Goal: Information Seeking & Learning: Learn about a topic

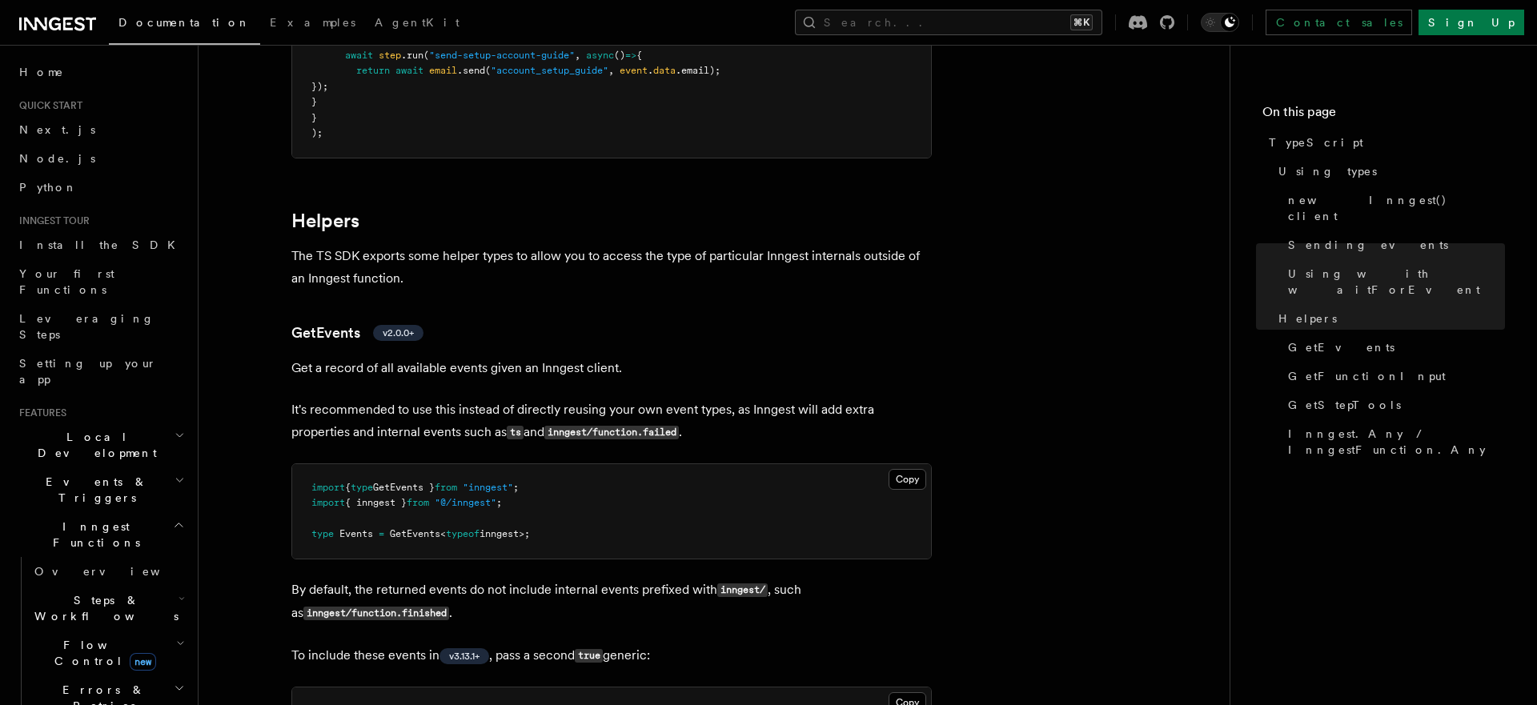
scroll to position [2745, 0]
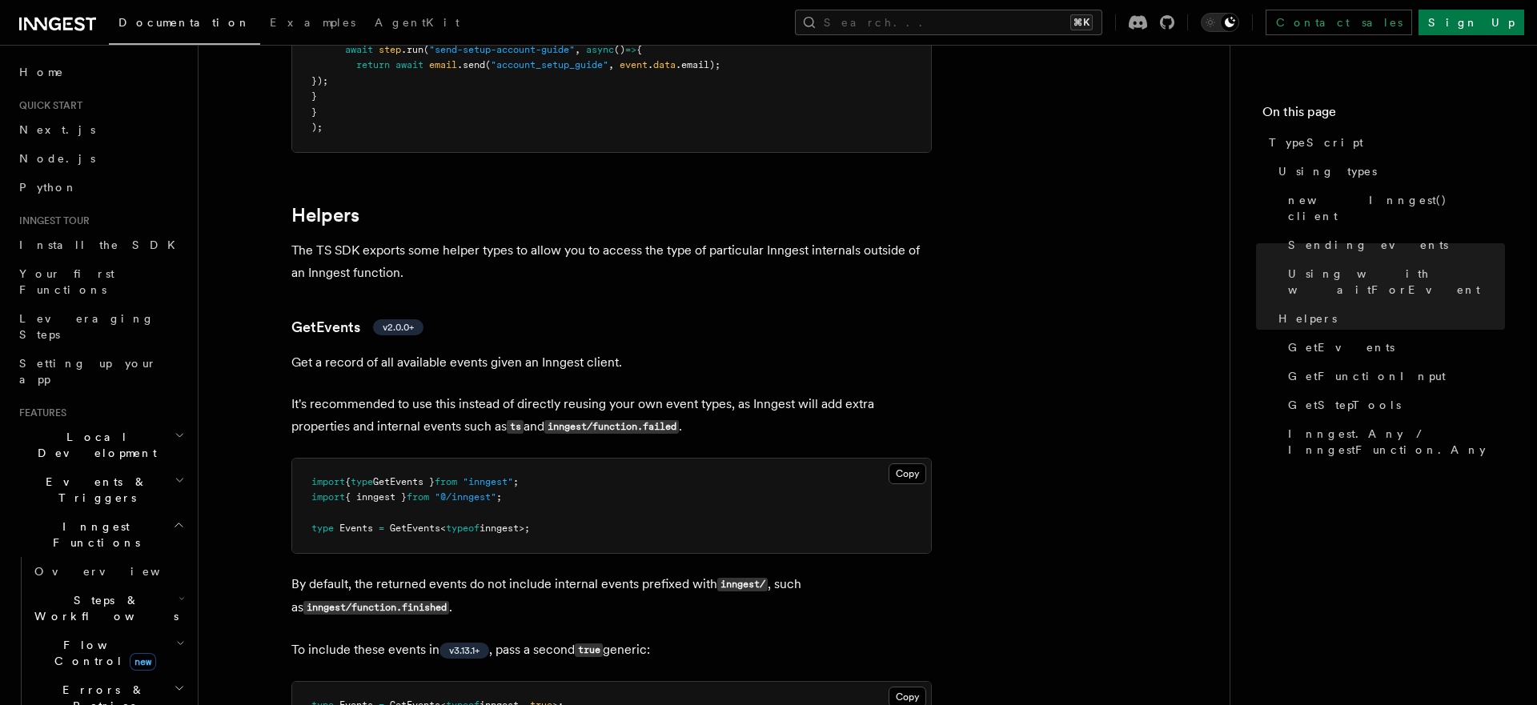
click at [375, 260] on p "The TS SDK exports some helper types to allow you to access the type of particu…" at bounding box center [611, 261] width 640 height 45
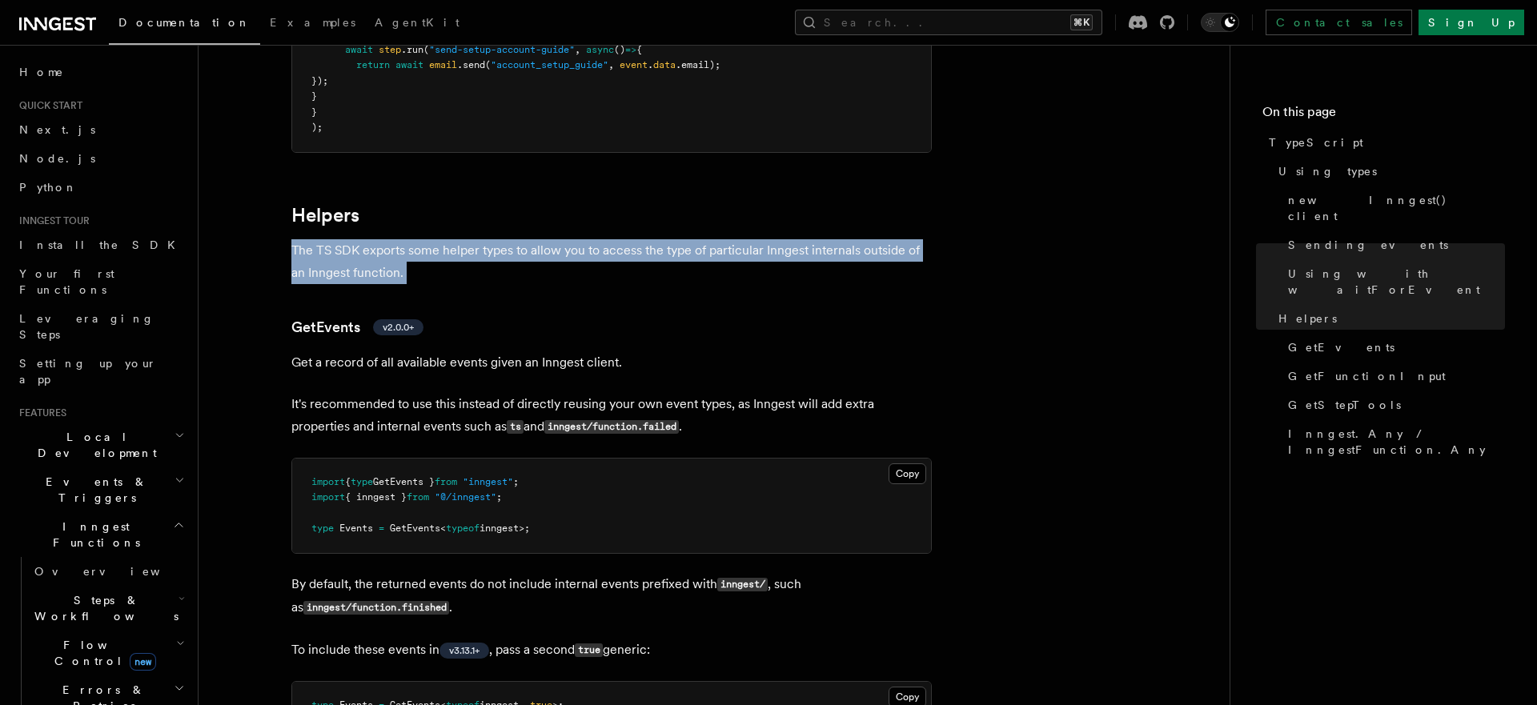
click at [472, 260] on p "The TS SDK exports some helper types to allow you to access the type of particu…" at bounding box center [611, 261] width 640 height 45
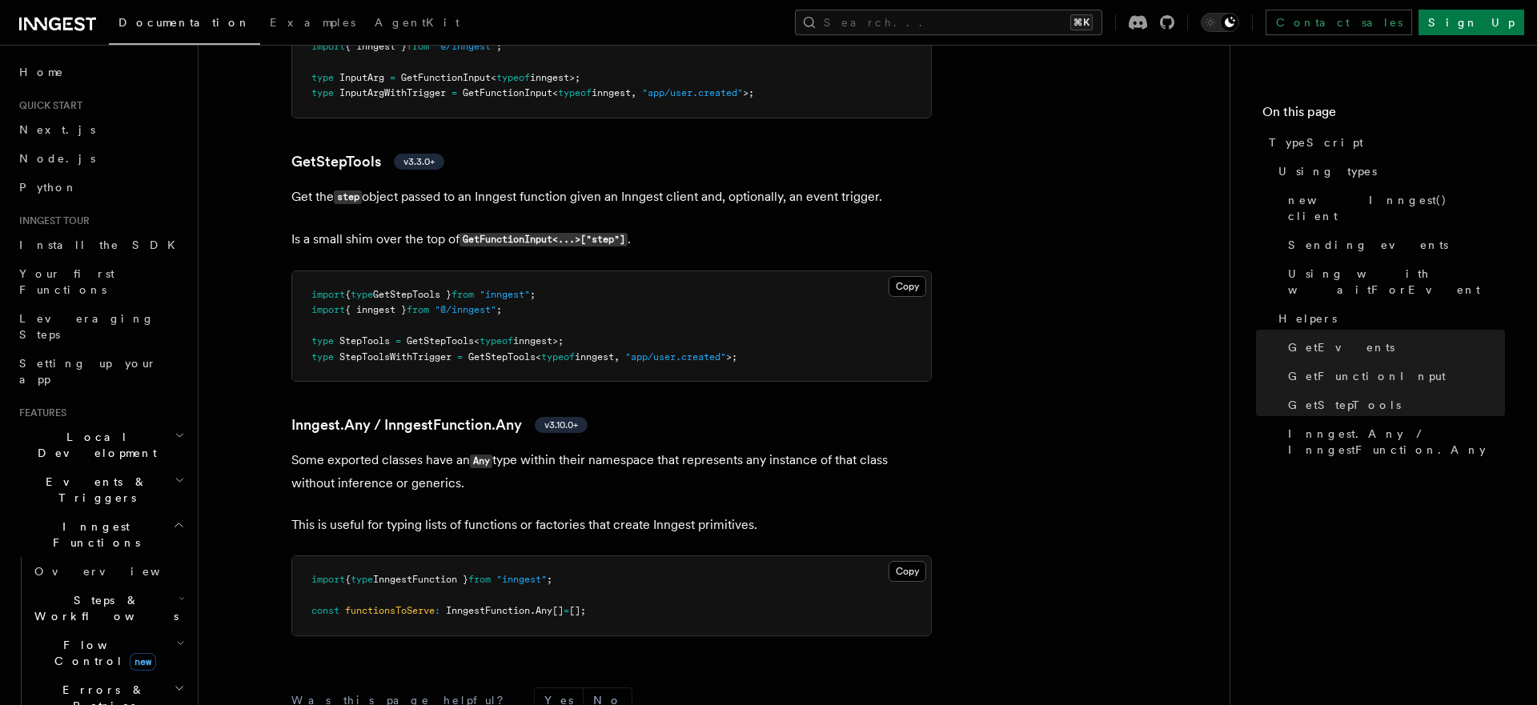
scroll to position [3622, 0]
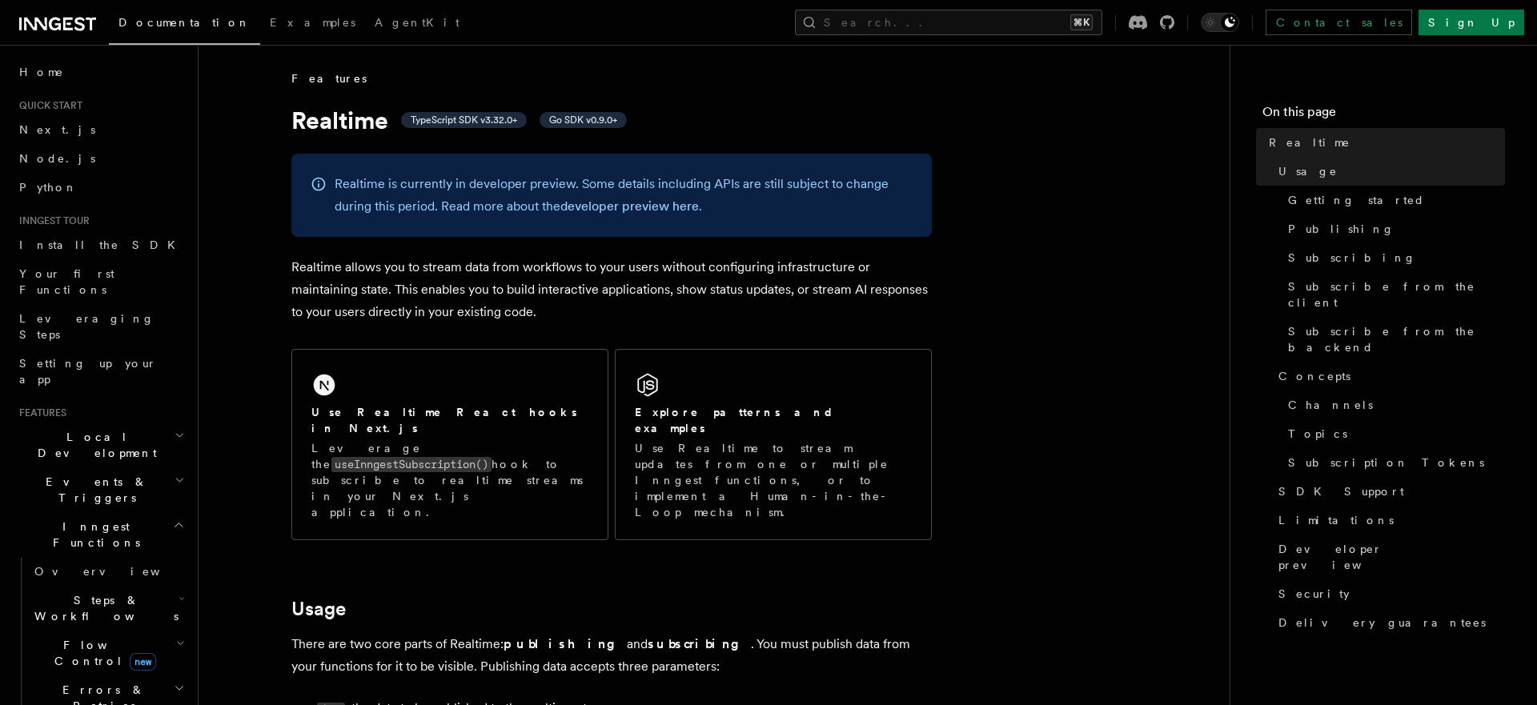
click at [524, 296] on p "Realtime allows you to stream data from workflows to your users without configu…" at bounding box center [611, 289] width 640 height 67
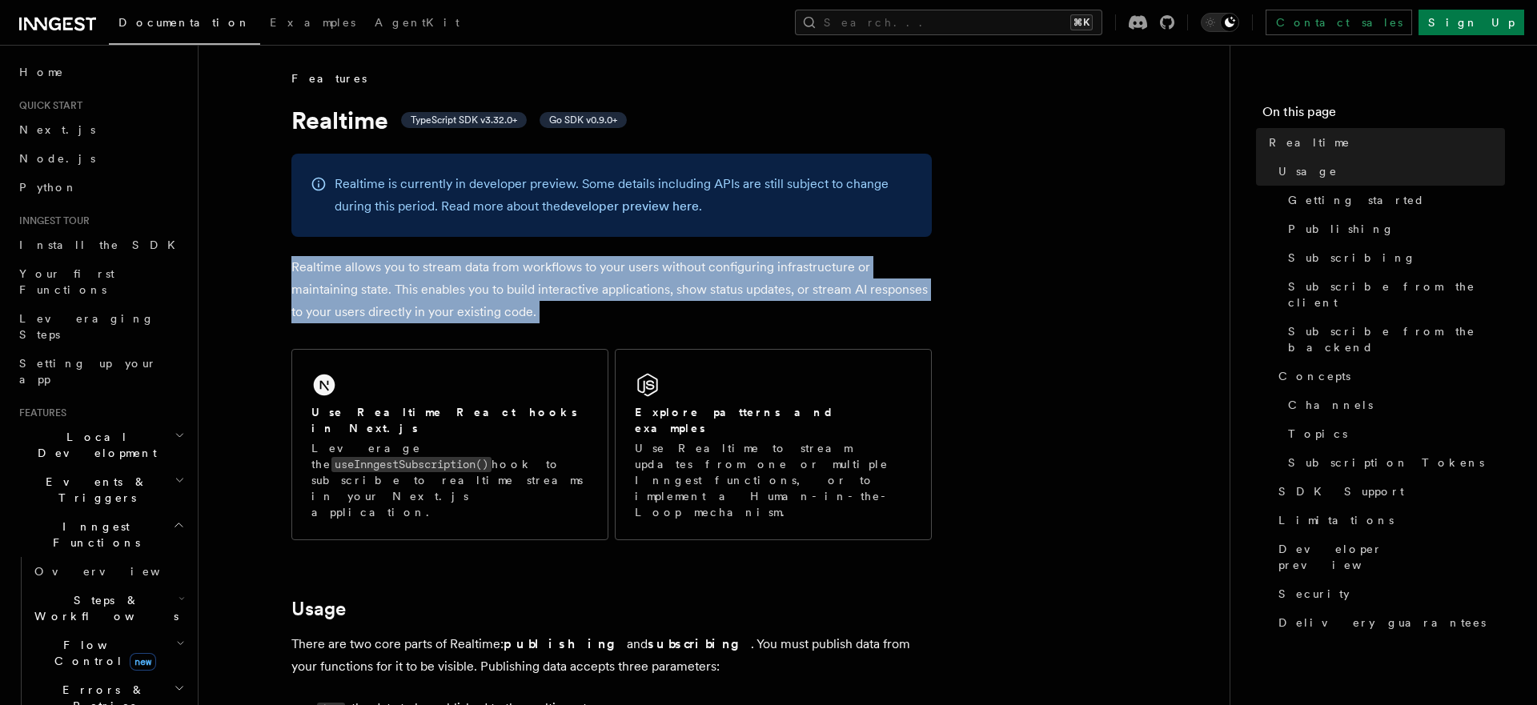
click at [557, 299] on p "Realtime allows you to stream data from workflows to your users without configu…" at bounding box center [611, 289] width 640 height 67
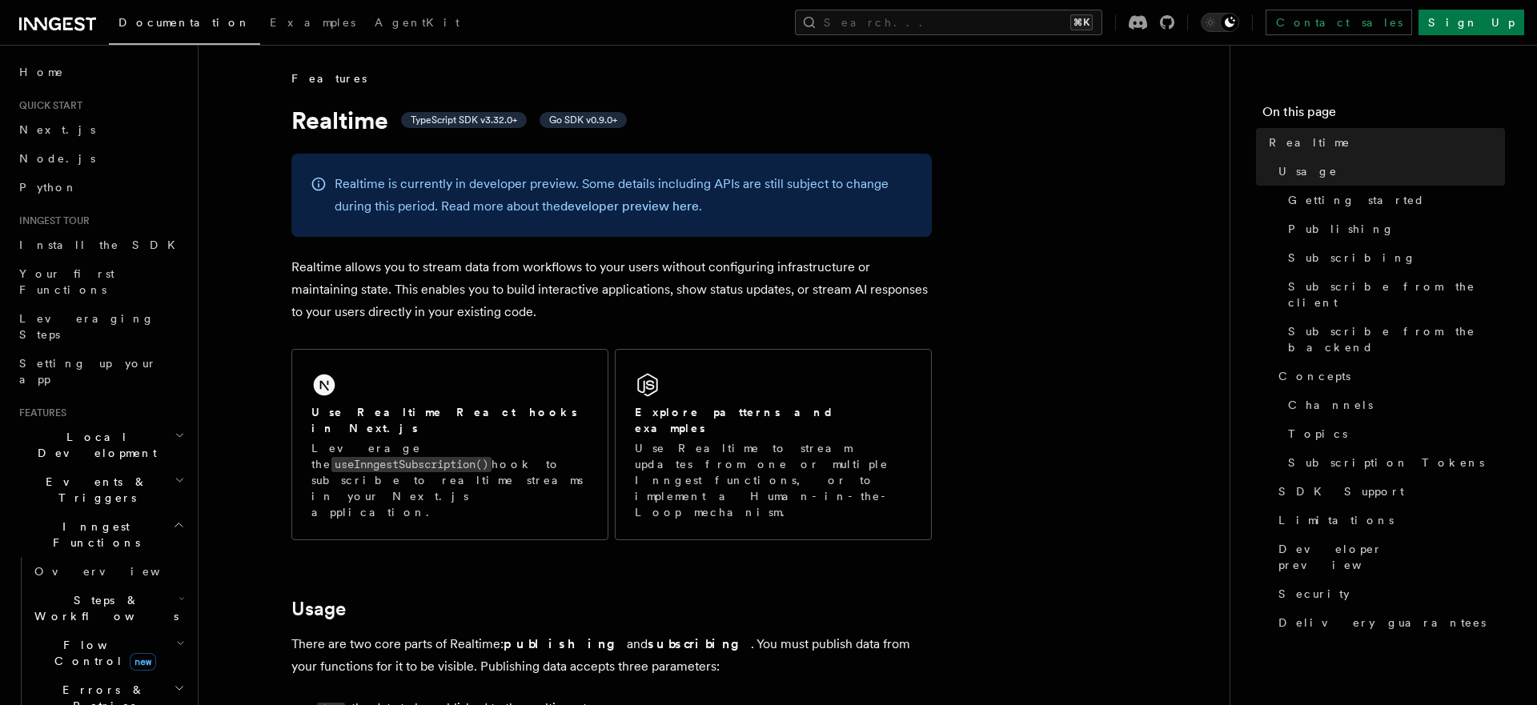
click at [562, 311] on p "Realtime allows you to stream data from workflows to your users without configu…" at bounding box center [611, 289] width 640 height 67
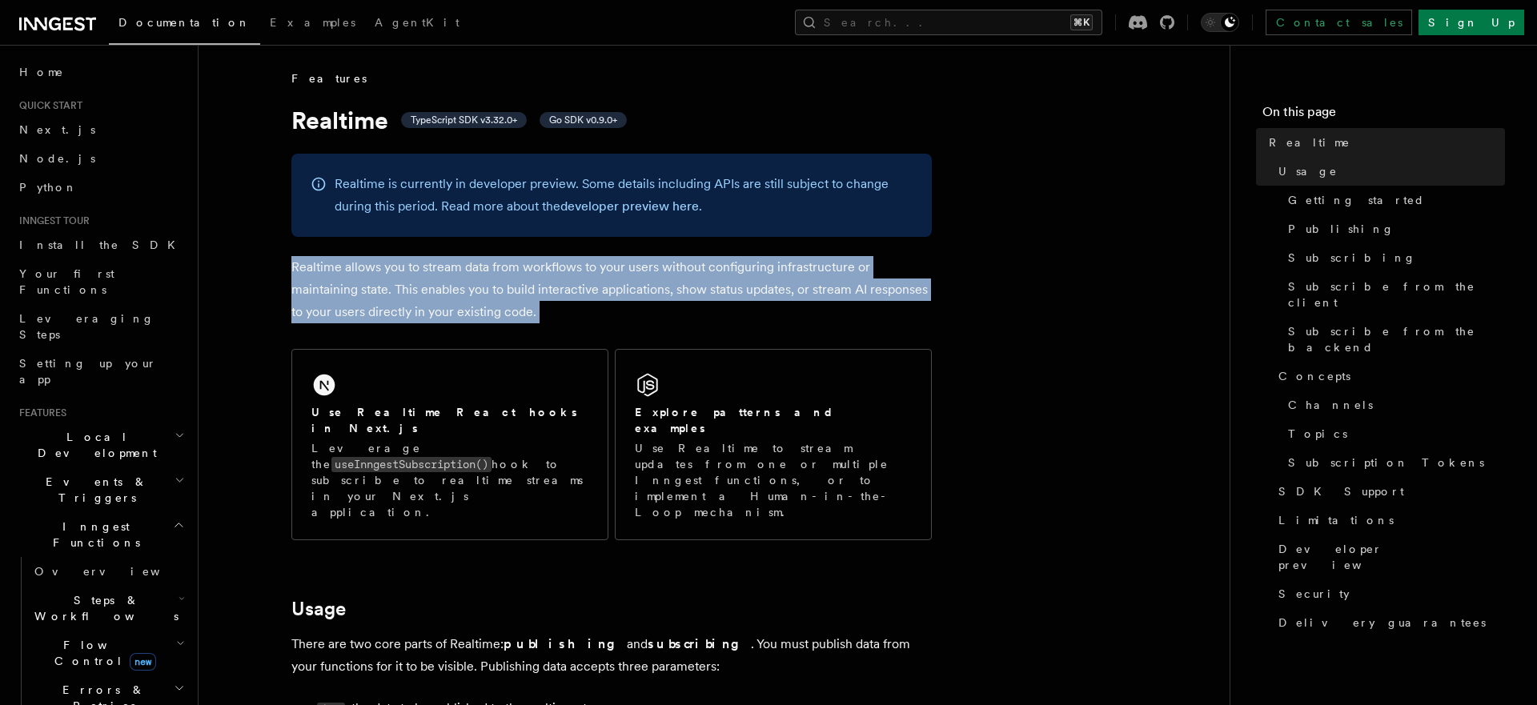
click at [575, 313] on p "Realtime allows you to stream data from workflows to your users without configu…" at bounding box center [611, 289] width 640 height 67
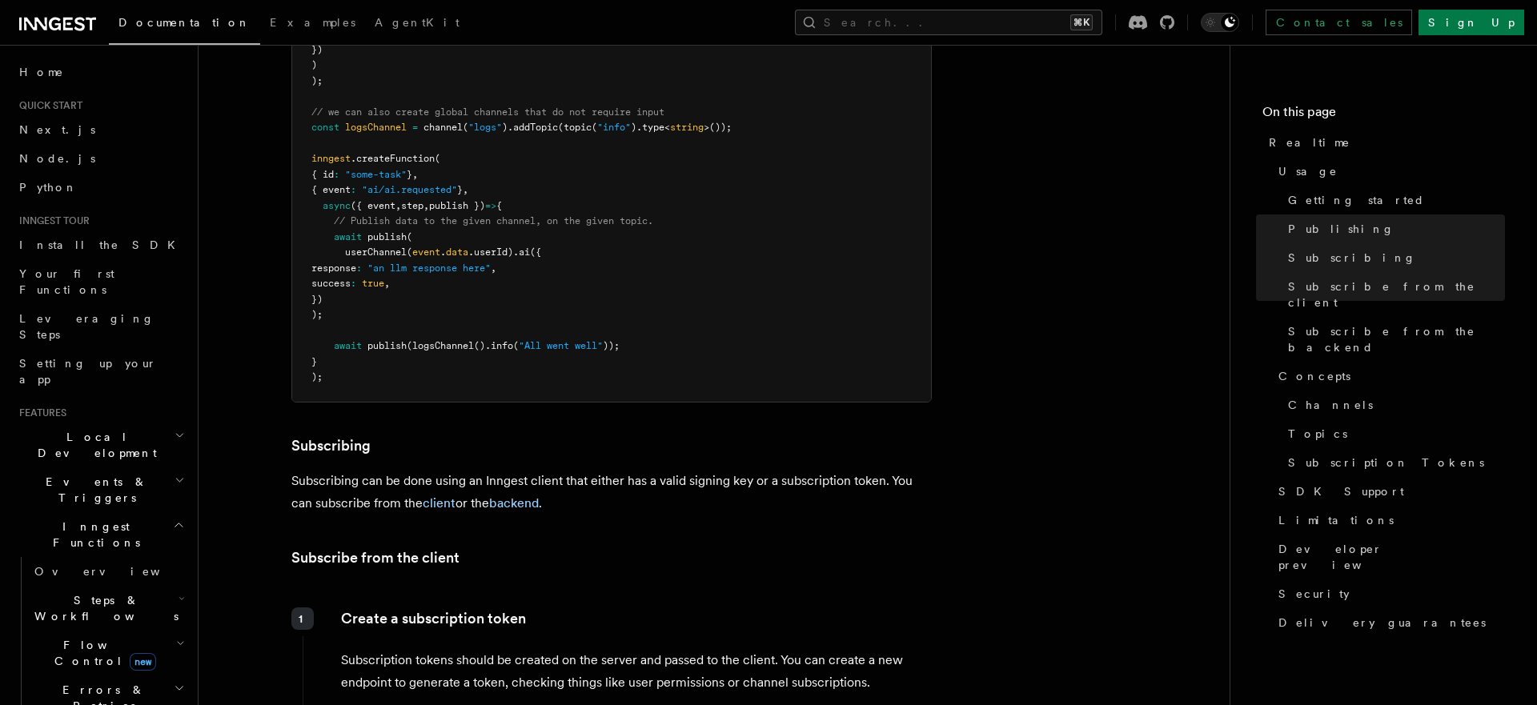
scroll to position [1451, 0]
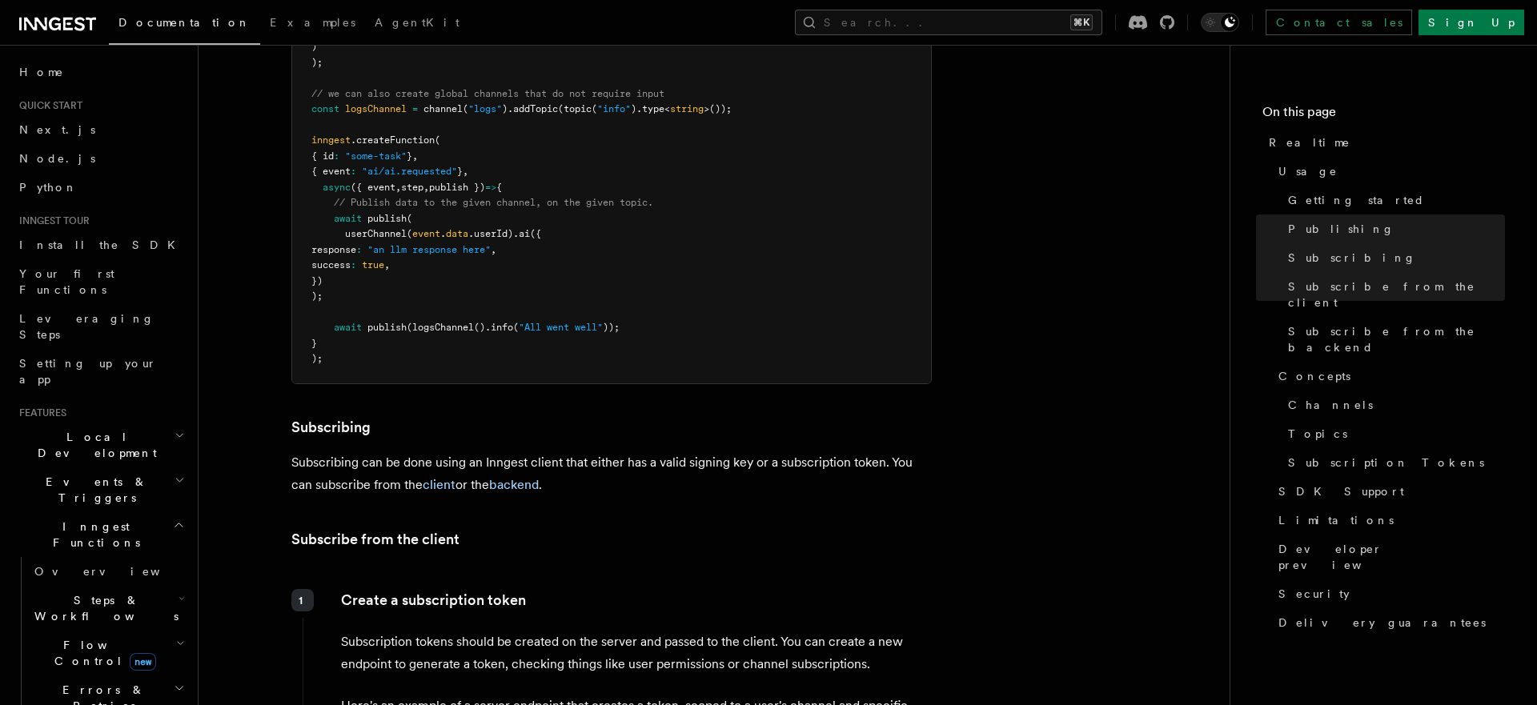
click at [495, 416] on h3 "Subscribing" at bounding box center [611, 427] width 640 height 22
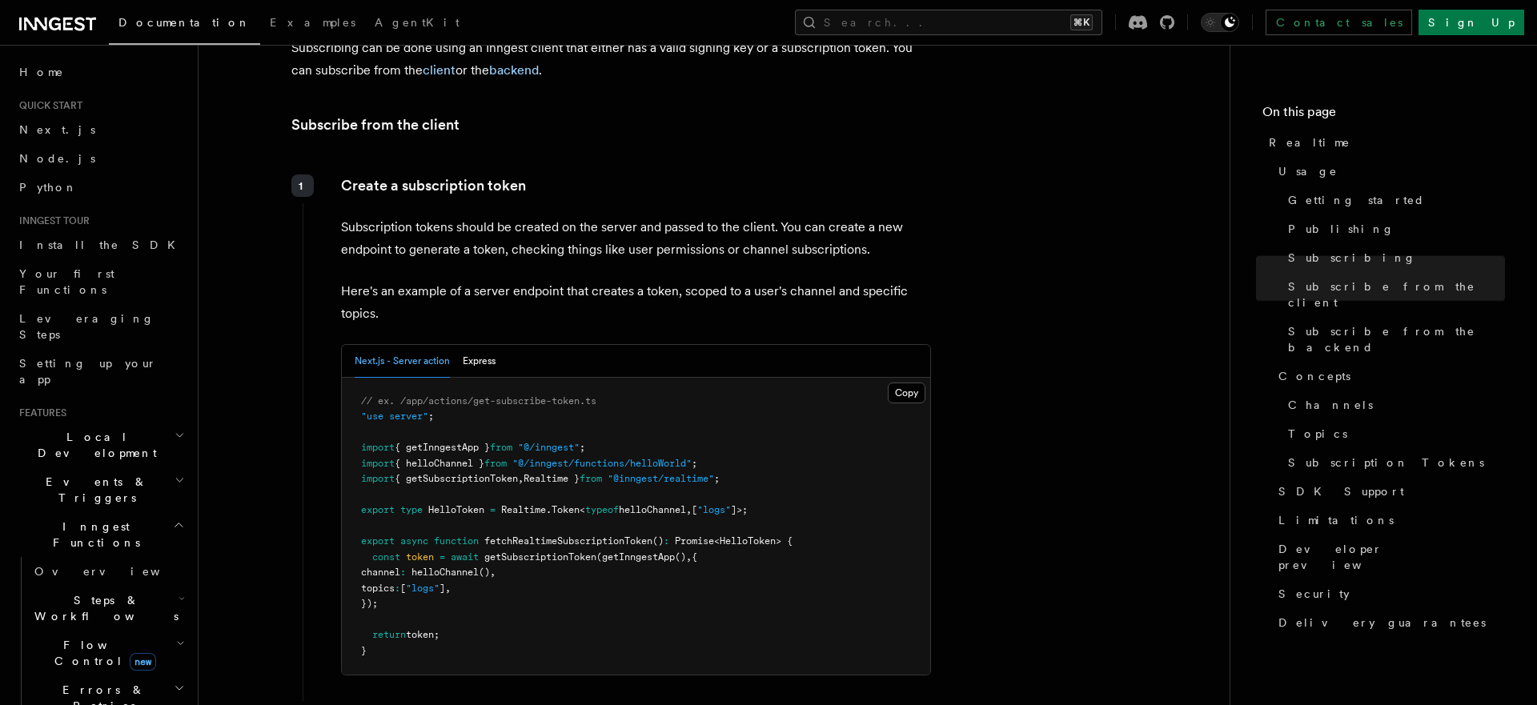
scroll to position [1867, 0]
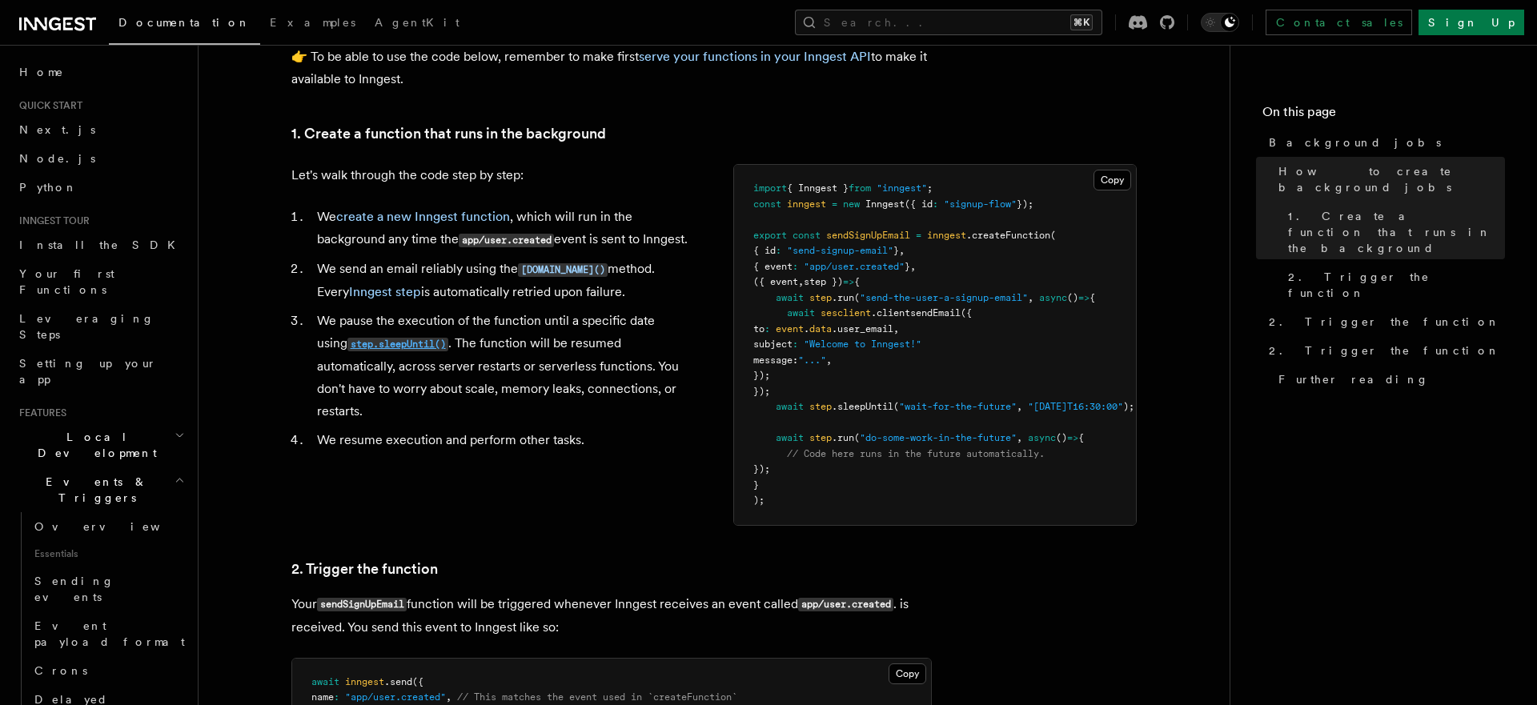
click at [379, 351] on code "step.sleepUntil()" at bounding box center [397, 345] width 101 height 14
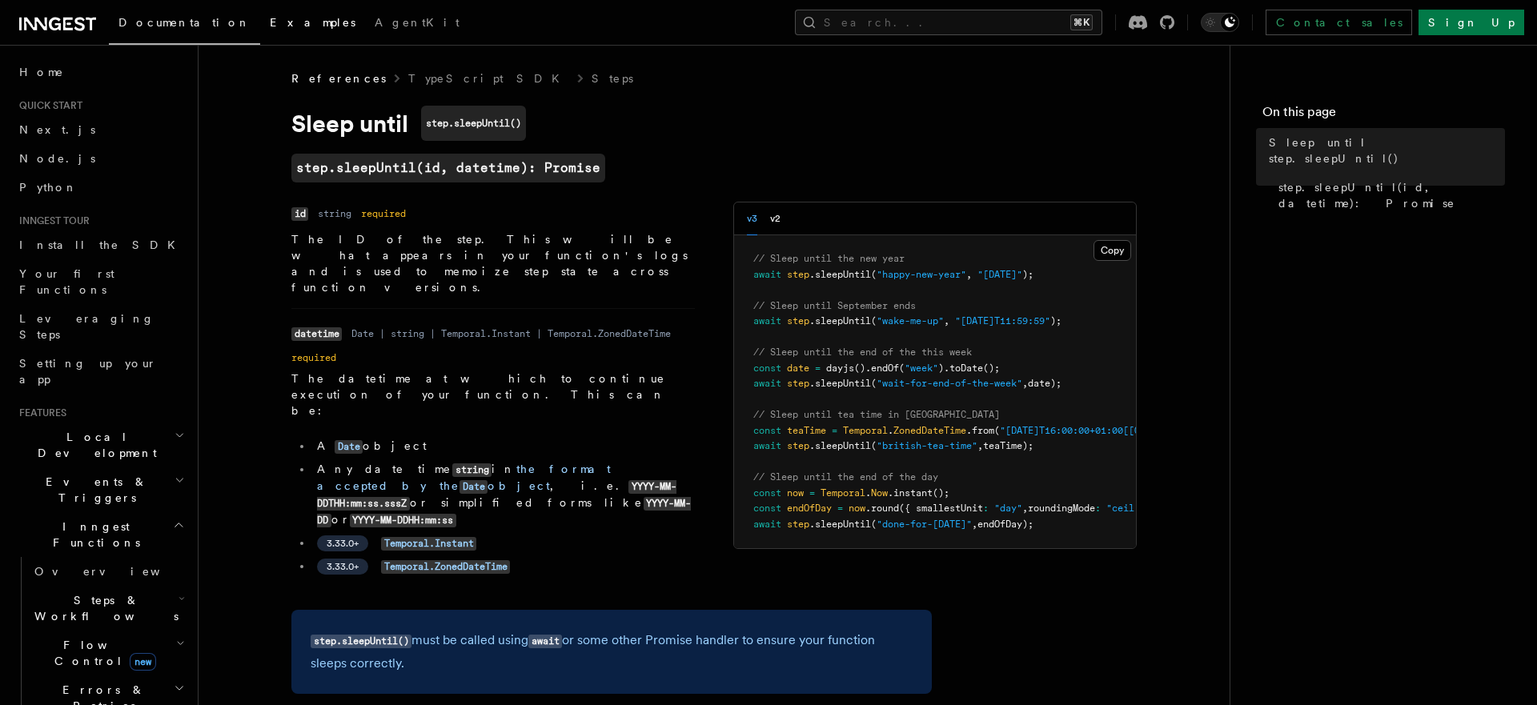
click at [270, 18] on span "Examples" at bounding box center [313, 22] width 86 height 13
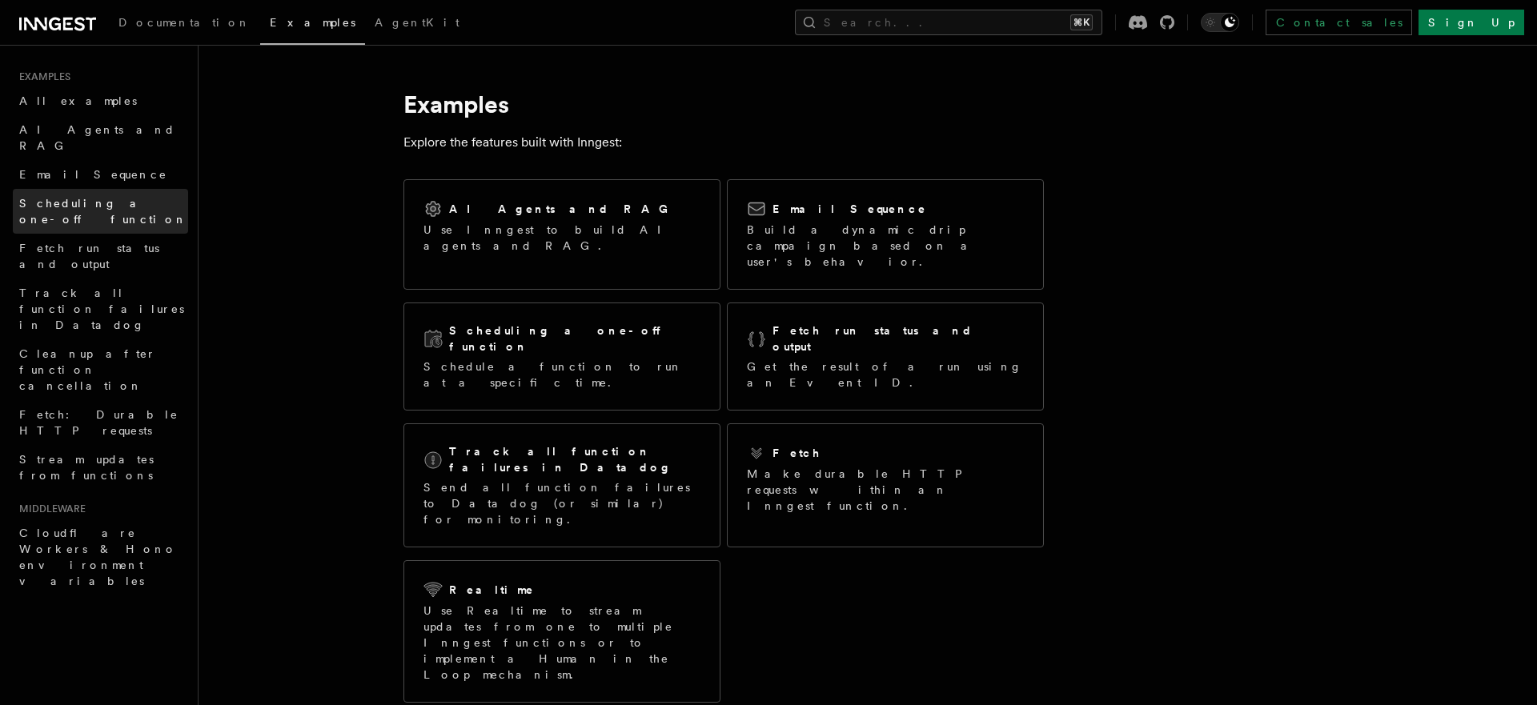
click at [144, 197] on span "Scheduling a one-off function" at bounding box center [103, 211] width 168 height 29
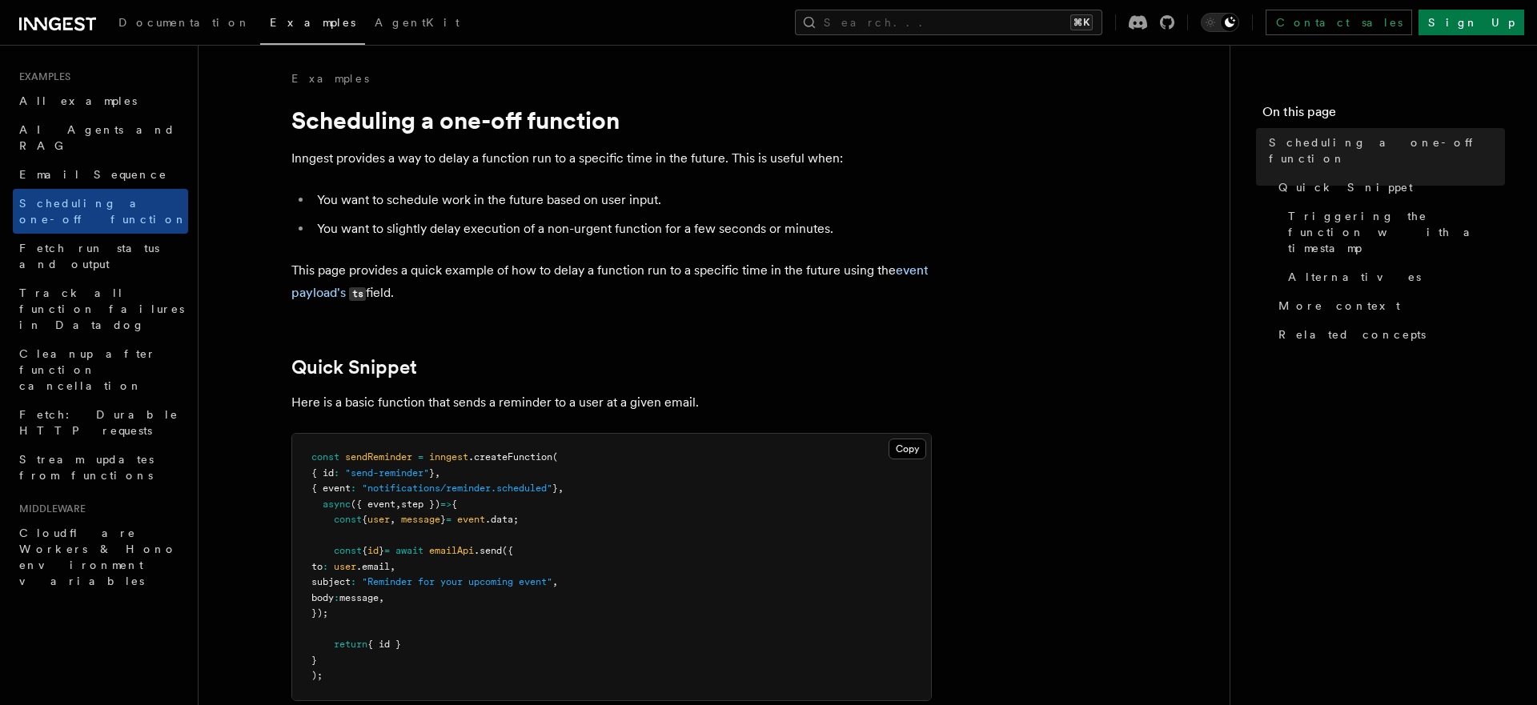
click at [358, 195] on li "You want to schedule work in the future based on user input." at bounding box center [622, 200] width 620 height 22
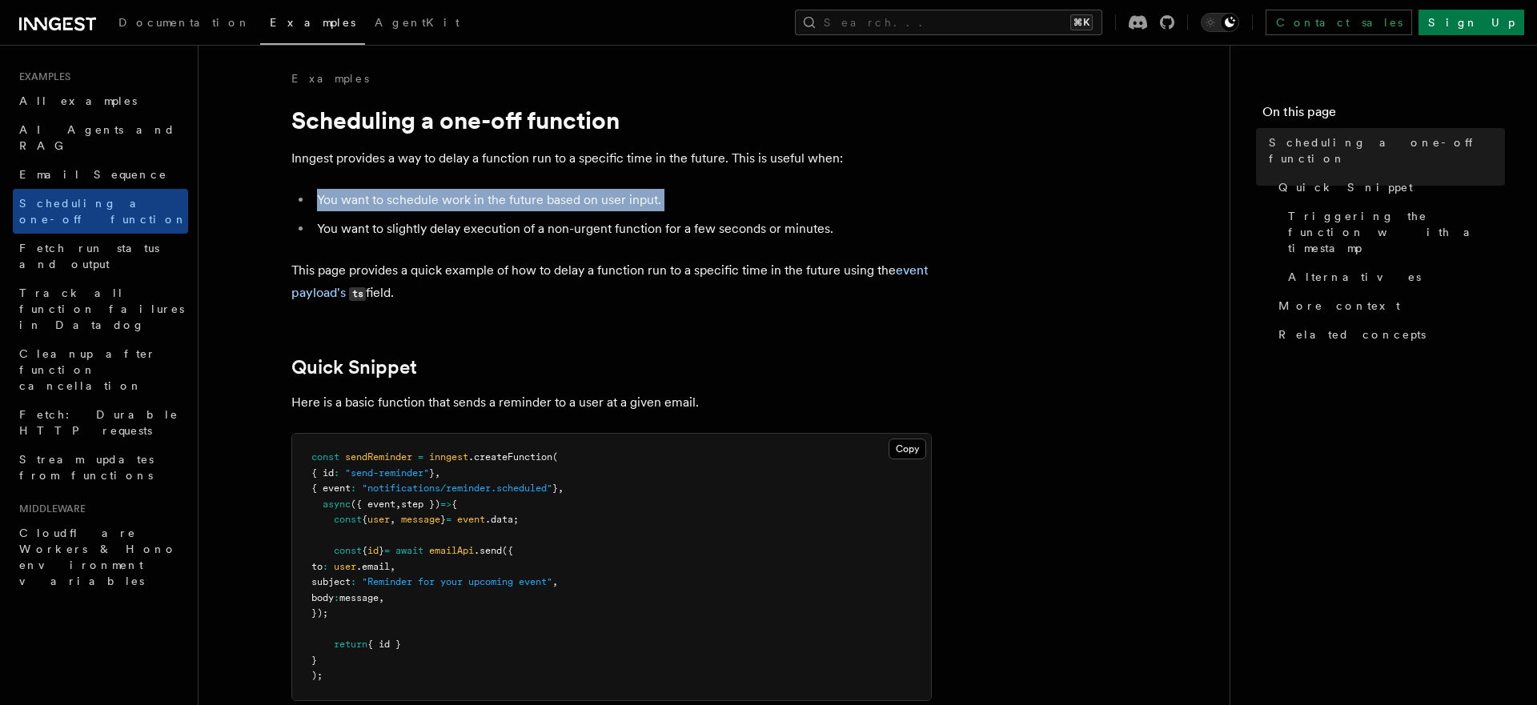
click at [358, 195] on li "You want to schedule work in the future based on user input." at bounding box center [622, 200] width 620 height 22
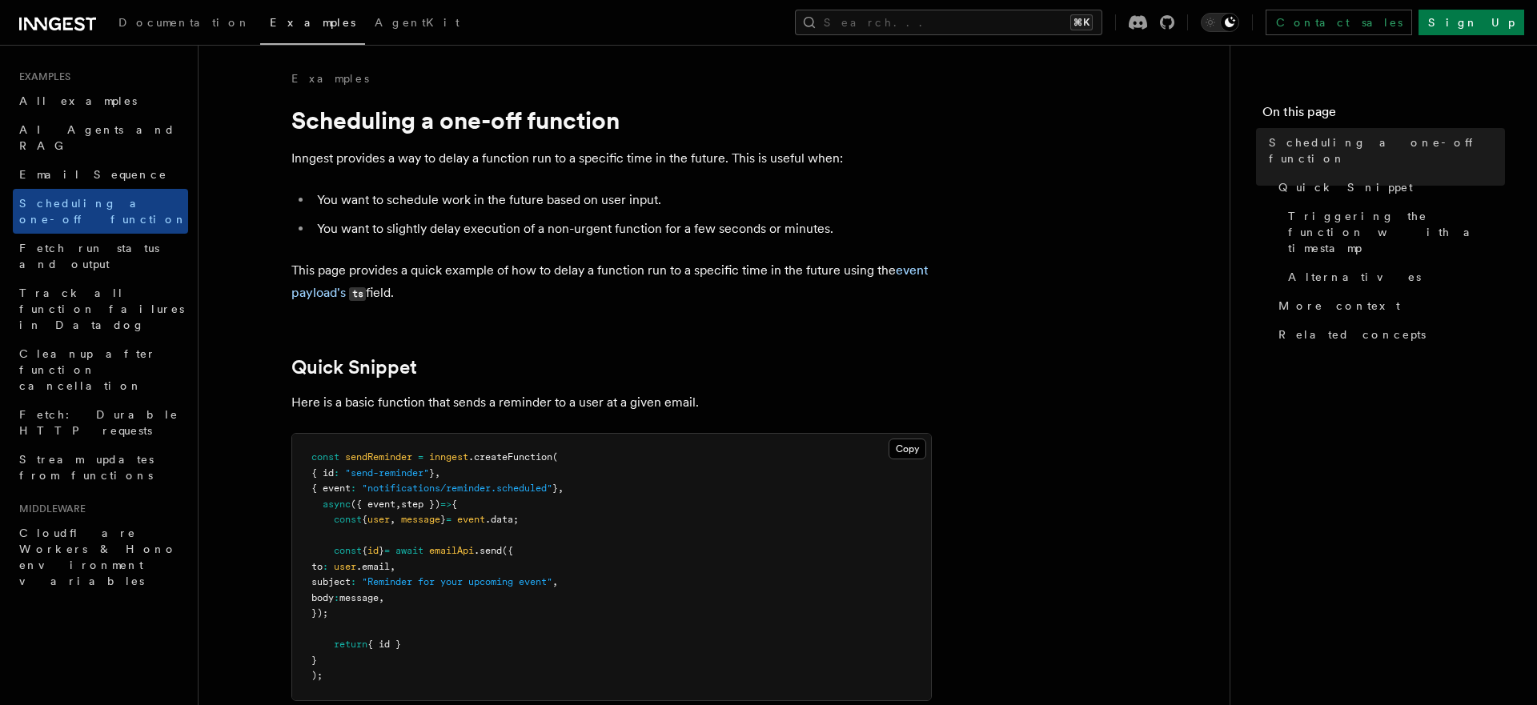
click at [358, 195] on li "You want to schedule work in the future based on user input." at bounding box center [622, 200] width 620 height 22
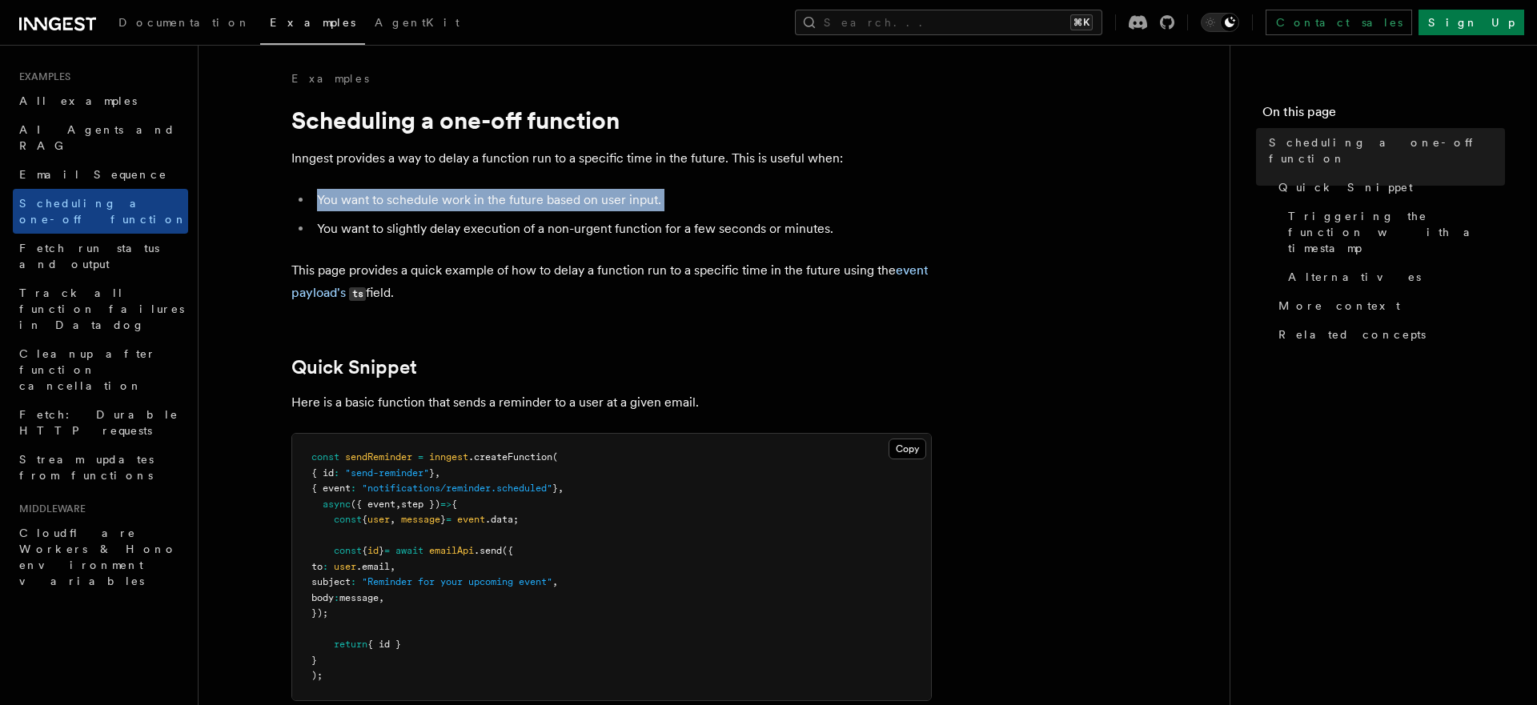
click at [358, 195] on li "You want to schedule work in the future based on user input." at bounding box center [622, 200] width 620 height 22
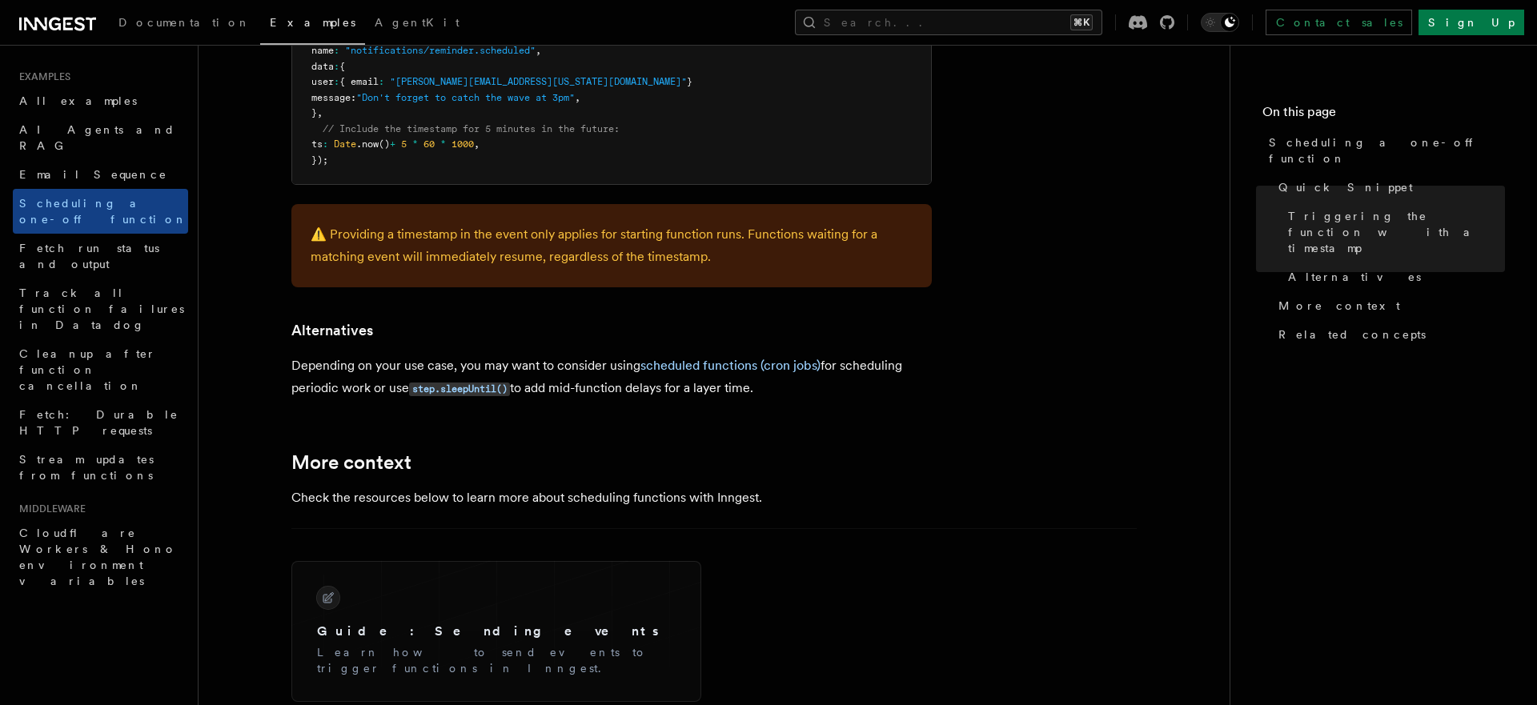
scroll to position [848, 0]
click at [323, 256] on p "⚠️ Providing a timestamp in the event only applies for starting function runs. …" at bounding box center [612, 243] width 602 height 45
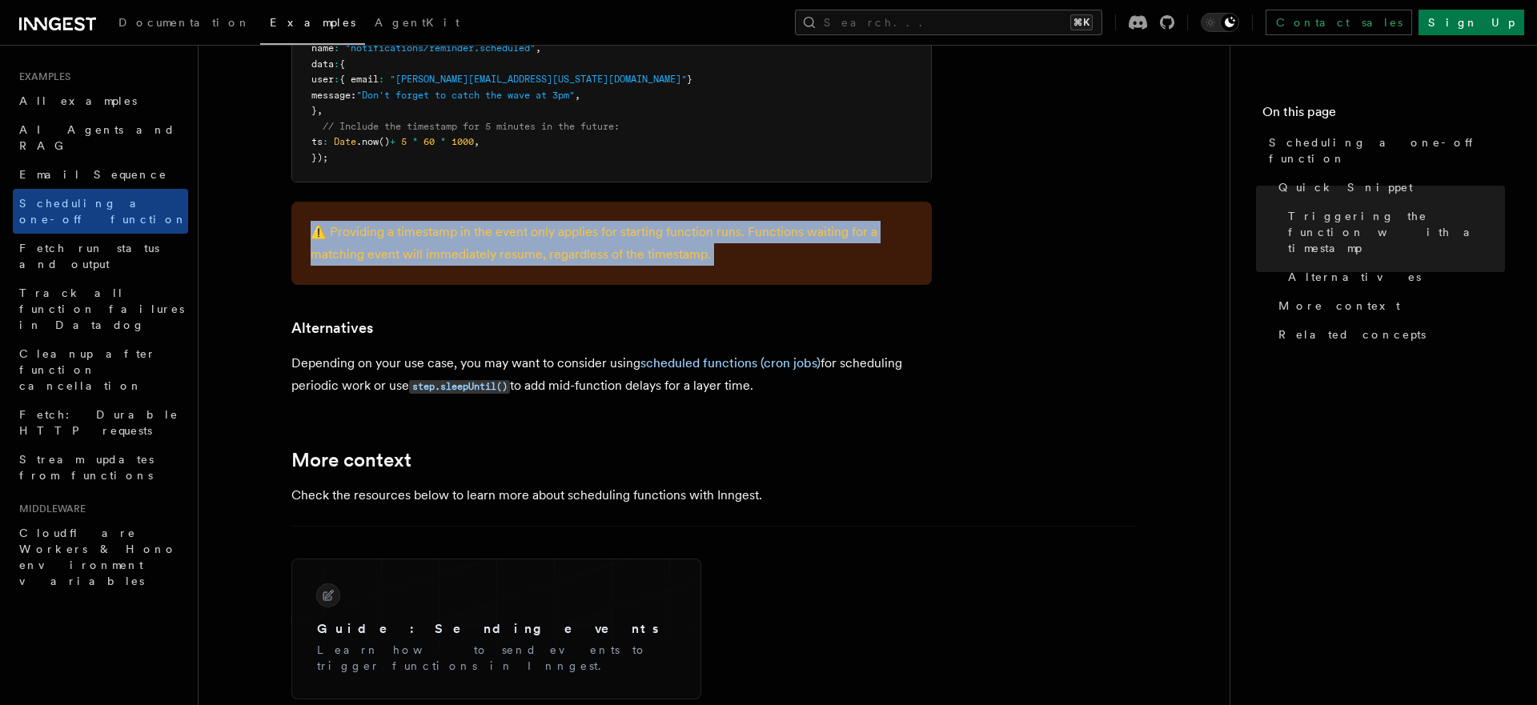
click at [323, 256] on p "⚠️ Providing a timestamp in the event only applies for starting function runs. …" at bounding box center [612, 243] width 602 height 45
click at [337, 265] on p "⚠️ Providing a timestamp in the event only applies for starting function runs. …" at bounding box center [612, 243] width 602 height 45
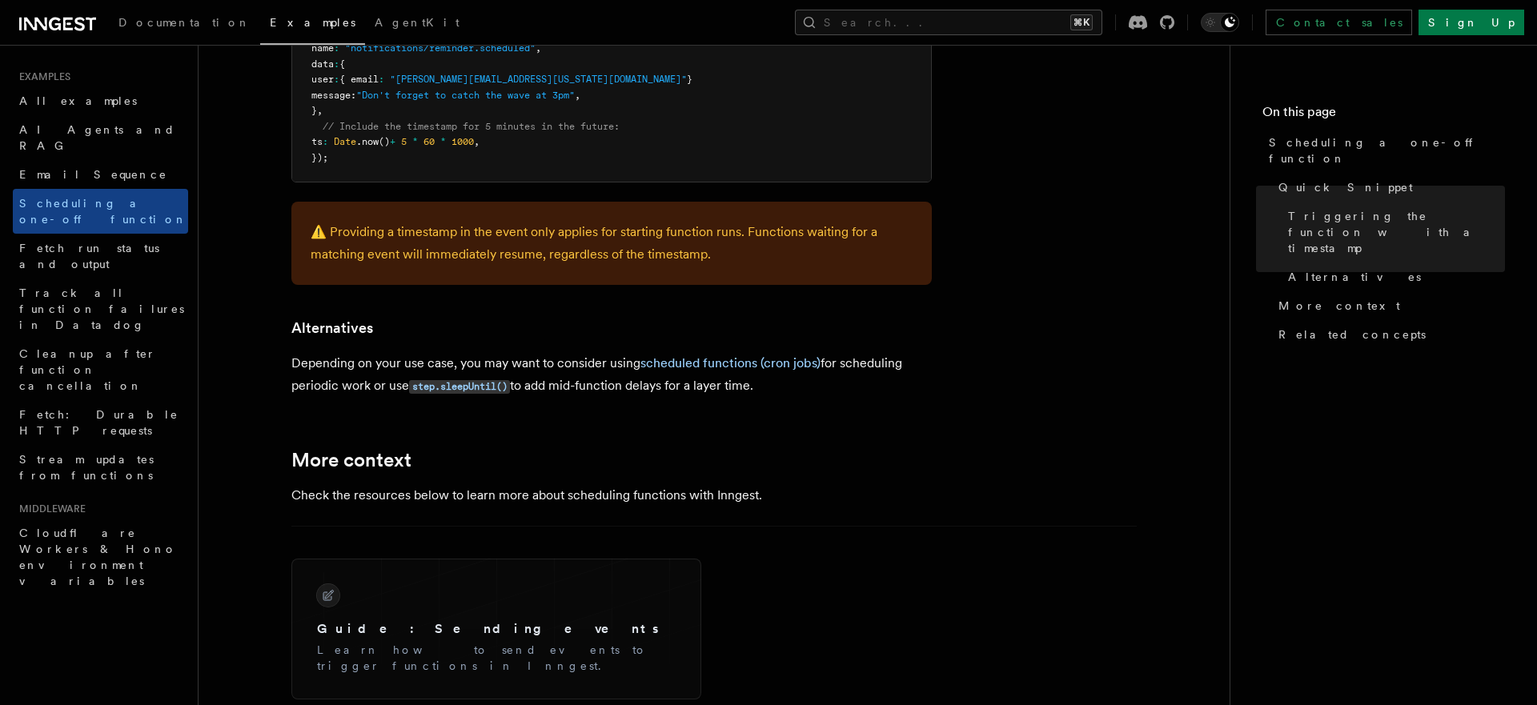
click at [337, 265] on p "⚠️ Providing a timestamp in the event only applies for starting function runs. …" at bounding box center [612, 243] width 602 height 45
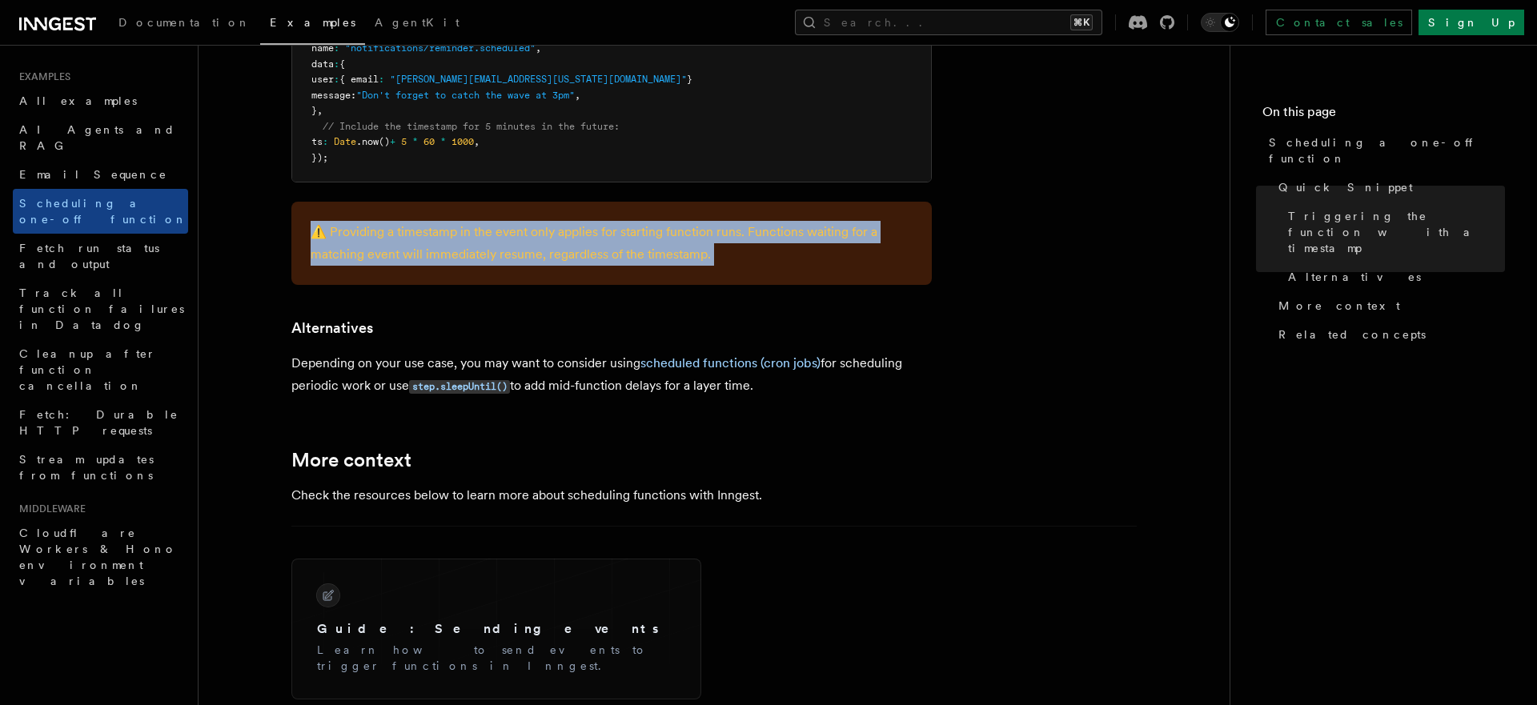
click at [337, 265] on p "⚠️ Providing a timestamp in the event only applies for starting function runs. …" at bounding box center [612, 243] width 602 height 45
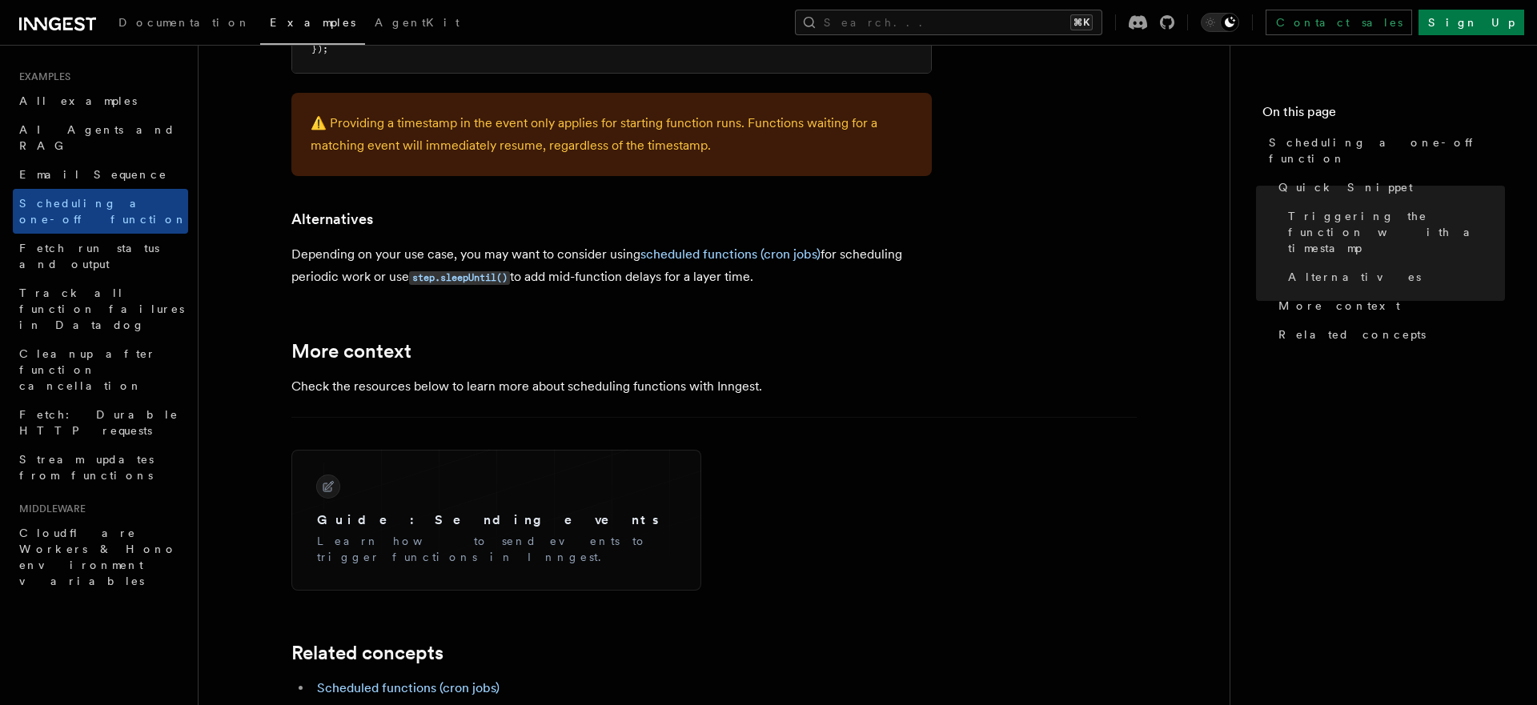
scroll to position [958, 0]
click at [652, 391] on p "Check the resources below to learn more about scheduling functions with Inngest." at bounding box center [611, 385] width 640 height 22
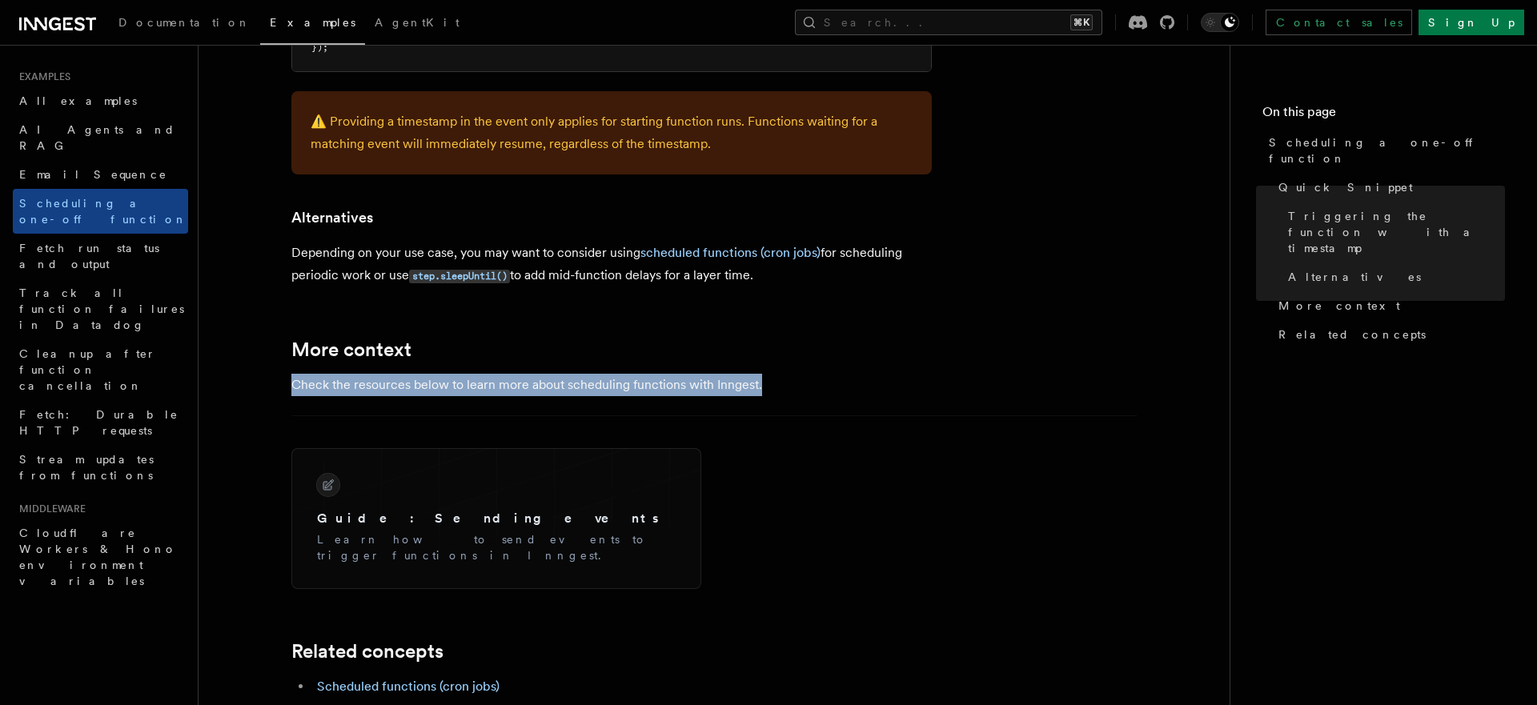
click at [652, 391] on p "Check the resources below to learn more about scheduling functions with Inngest." at bounding box center [611, 385] width 640 height 22
click at [630, 387] on p "Check the resources below to learn more about scheduling functions with Inngest." at bounding box center [611, 385] width 640 height 22
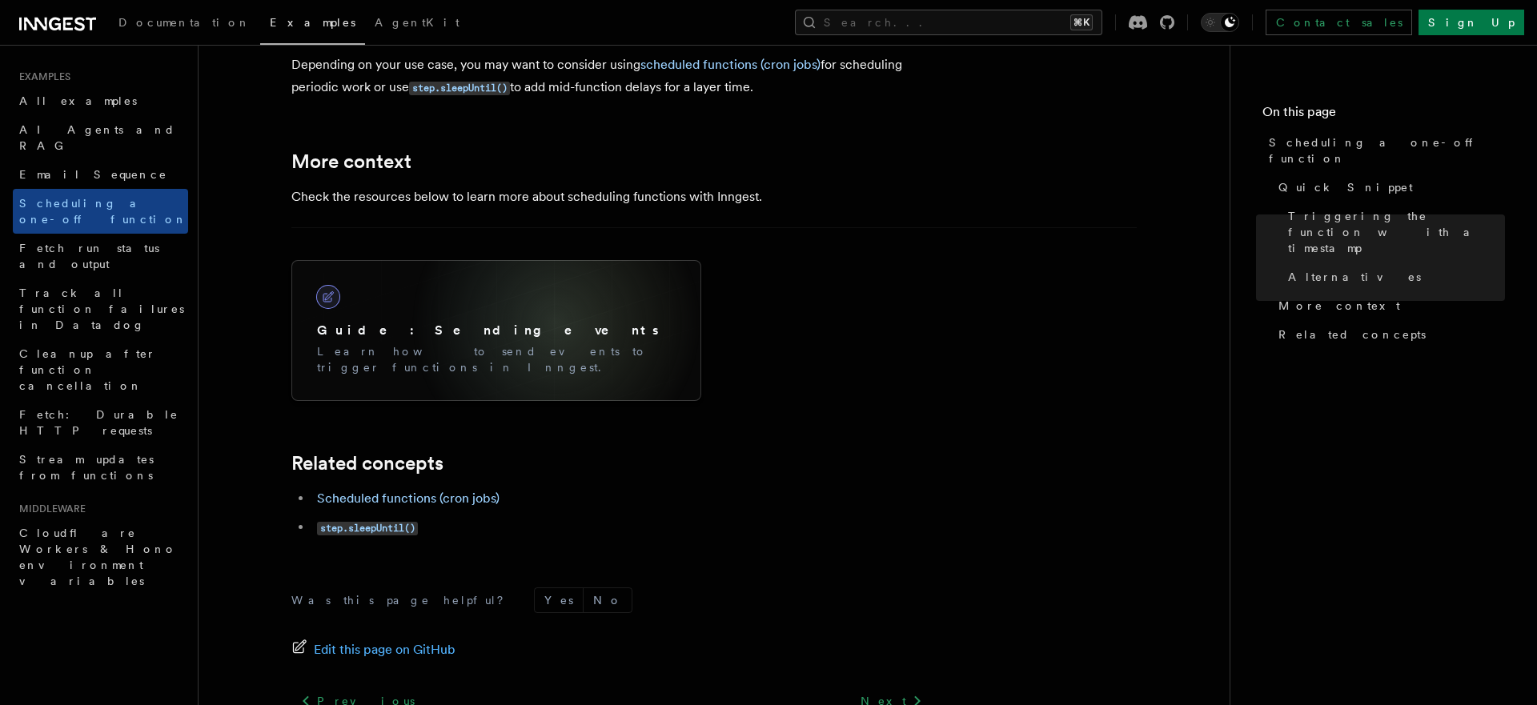
scroll to position [1165, 0]
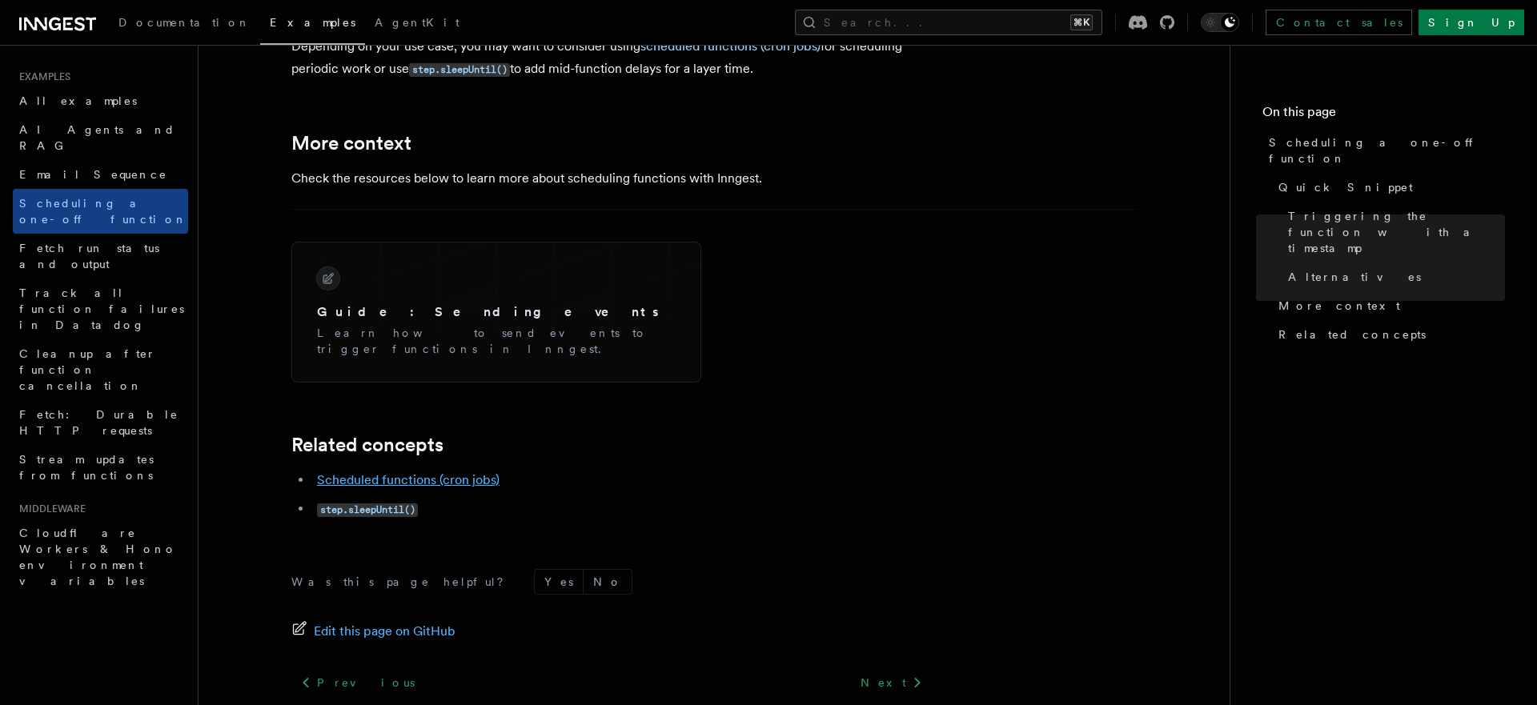
click at [469, 472] on link "Scheduled functions (cron jobs)" at bounding box center [408, 479] width 182 height 15
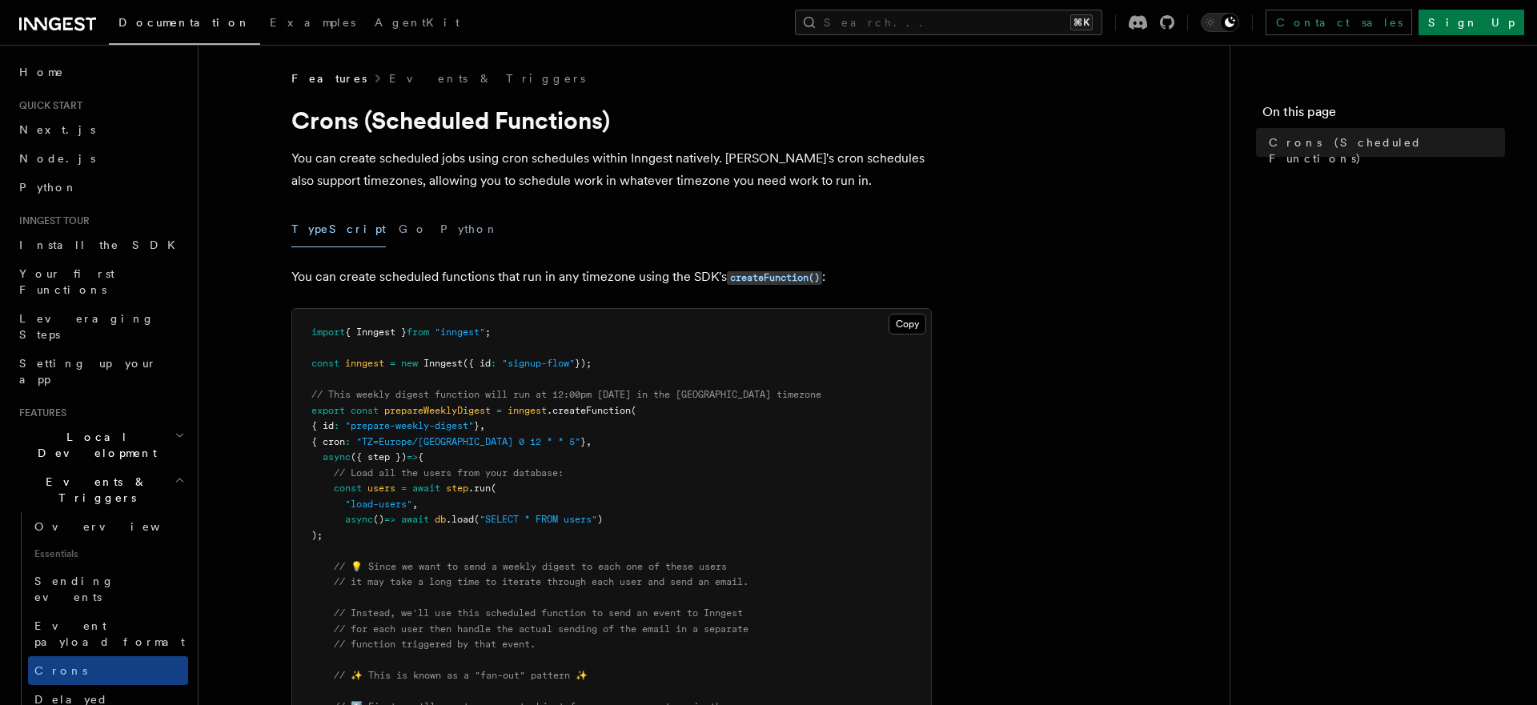
click at [451, 471] on span "// Load all the users from your database:" at bounding box center [449, 472] width 230 height 11
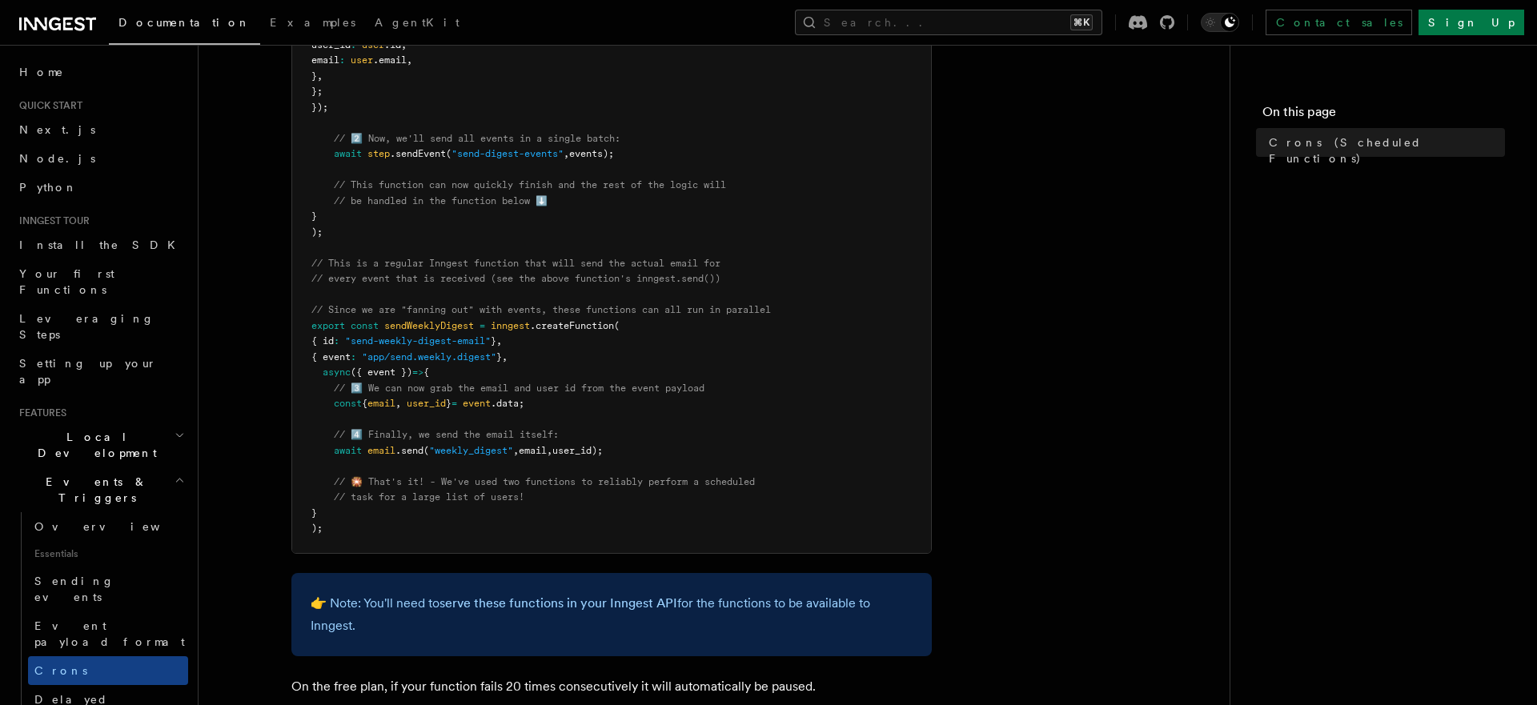
scroll to position [750, 0]
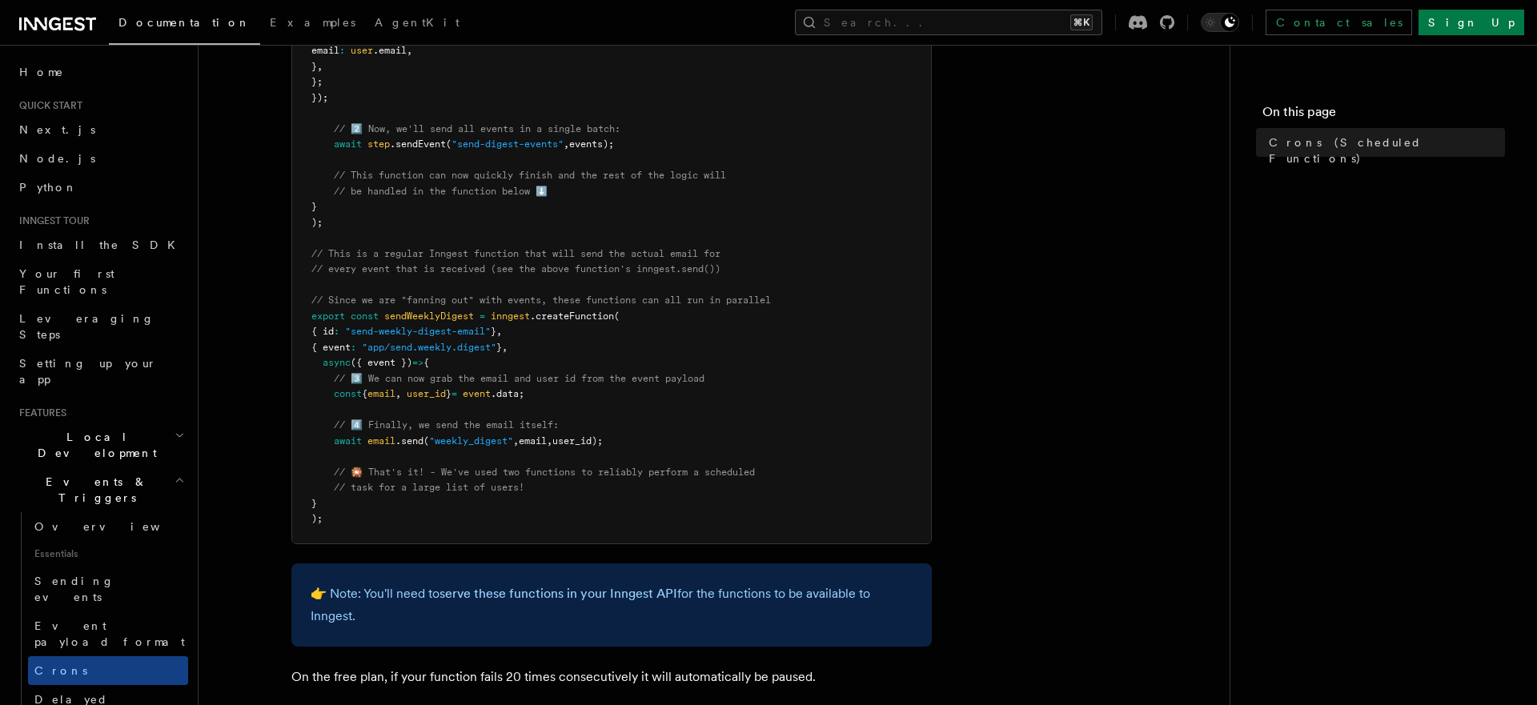
click at [251, 395] on article "Features Events & Triggers Crons (Scheduled Functions) You can create scheduled…" at bounding box center [714, 163] width 980 height 1686
click at [95, 685] on link "Delayed functions" at bounding box center [108, 707] width 160 height 45
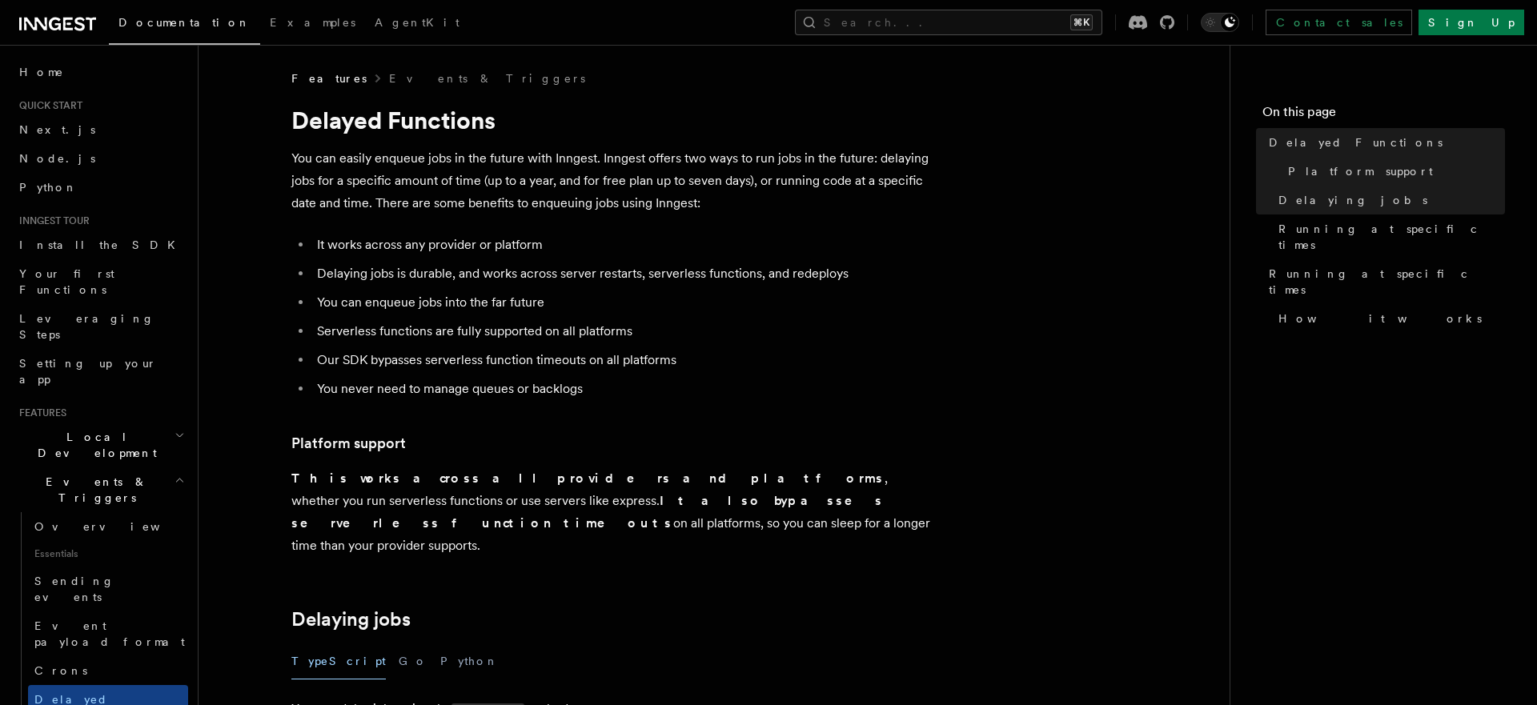
click at [476, 202] on p "You can easily enqueue jobs in the future with Inngest. Inngest offers two ways…" at bounding box center [611, 180] width 640 height 67
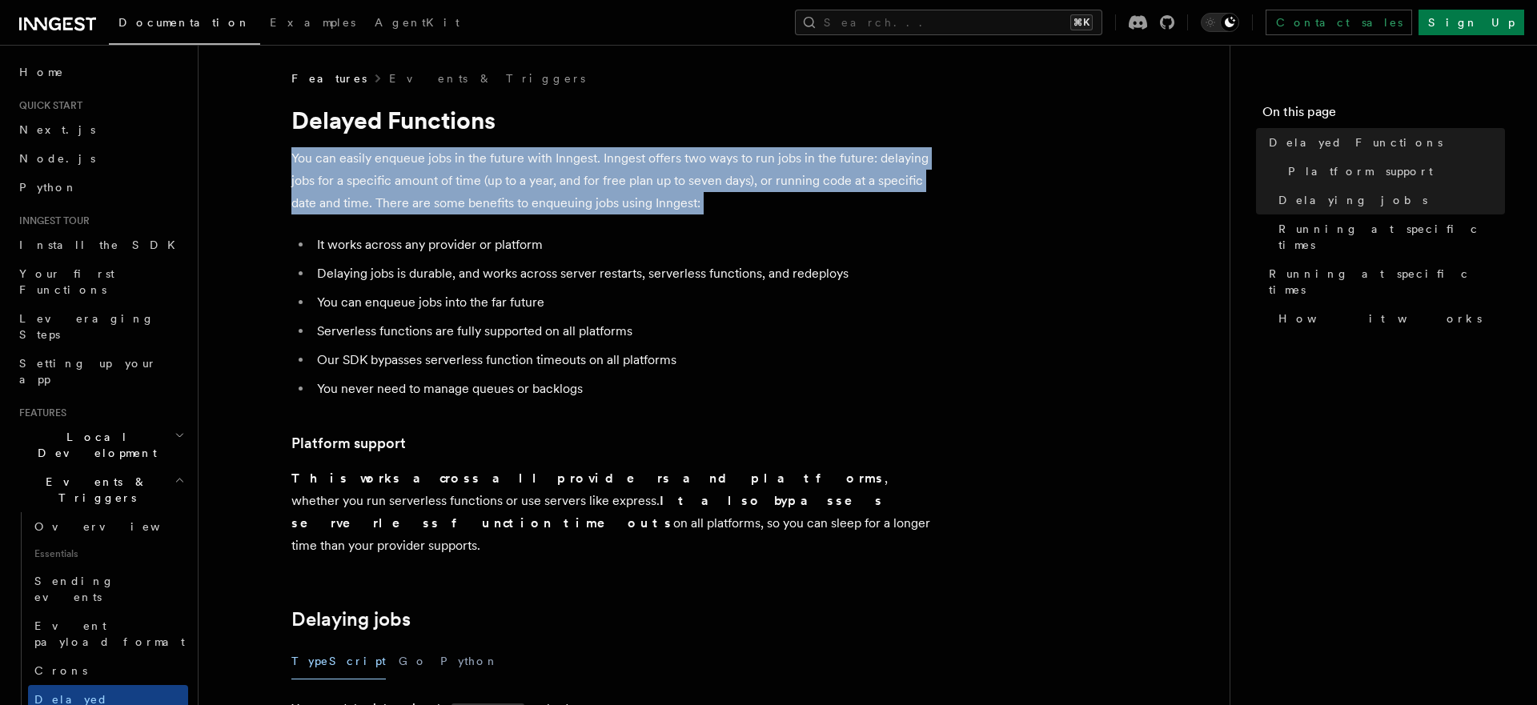
click at [476, 202] on p "You can easily enqueue jobs in the future with Inngest. Inngest offers two ways…" at bounding box center [611, 180] width 640 height 67
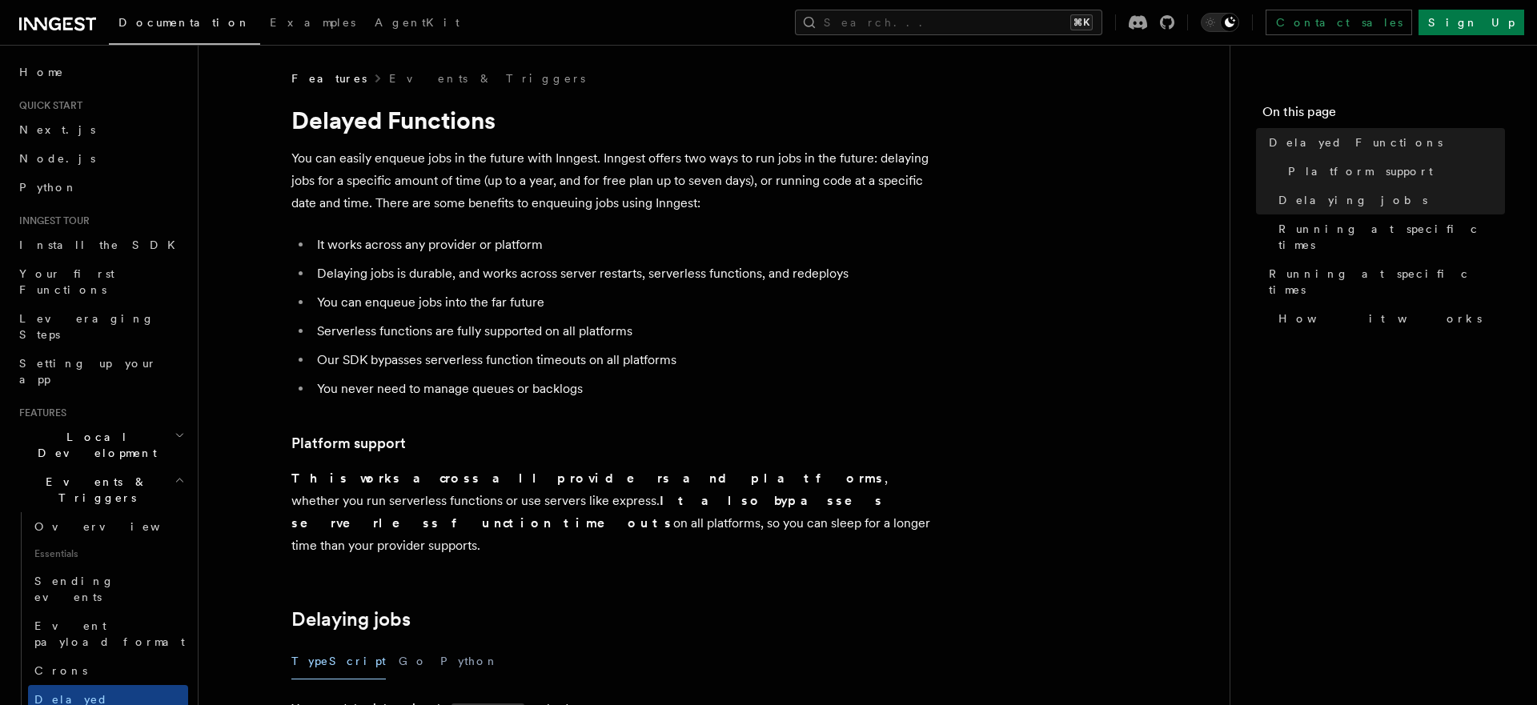
click at [487, 207] on p "You can easily enqueue jobs in the future with Inngest. Inngest offers two ways…" at bounding box center [611, 180] width 640 height 67
click at [488, 213] on p "You can easily enqueue jobs in the future with Inngest. Inngest offers two ways…" at bounding box center [611, 180] width 640 height 67
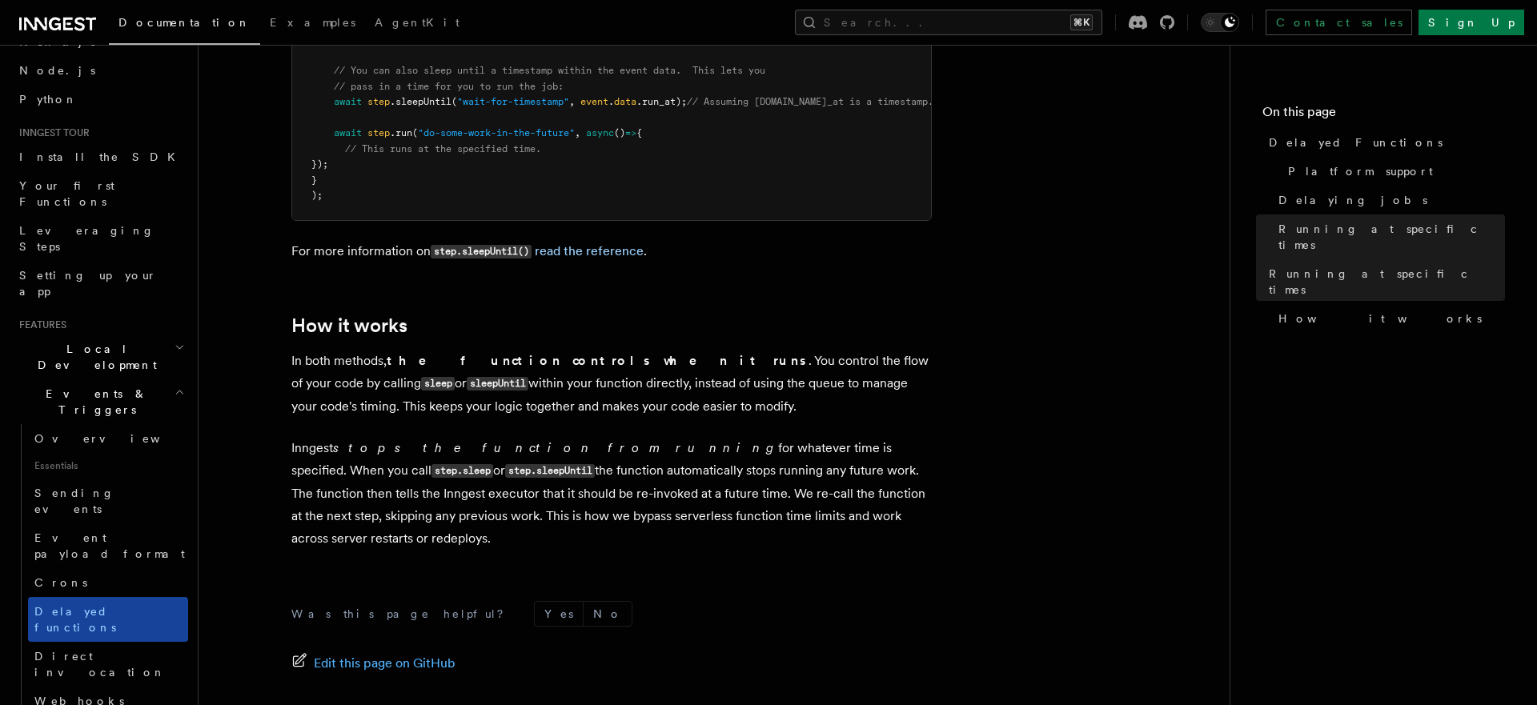
scroll to position [89, 0]
click at [89, 641] on link "Direct invocation" at bounding box center [108, 663] width 160 height 45
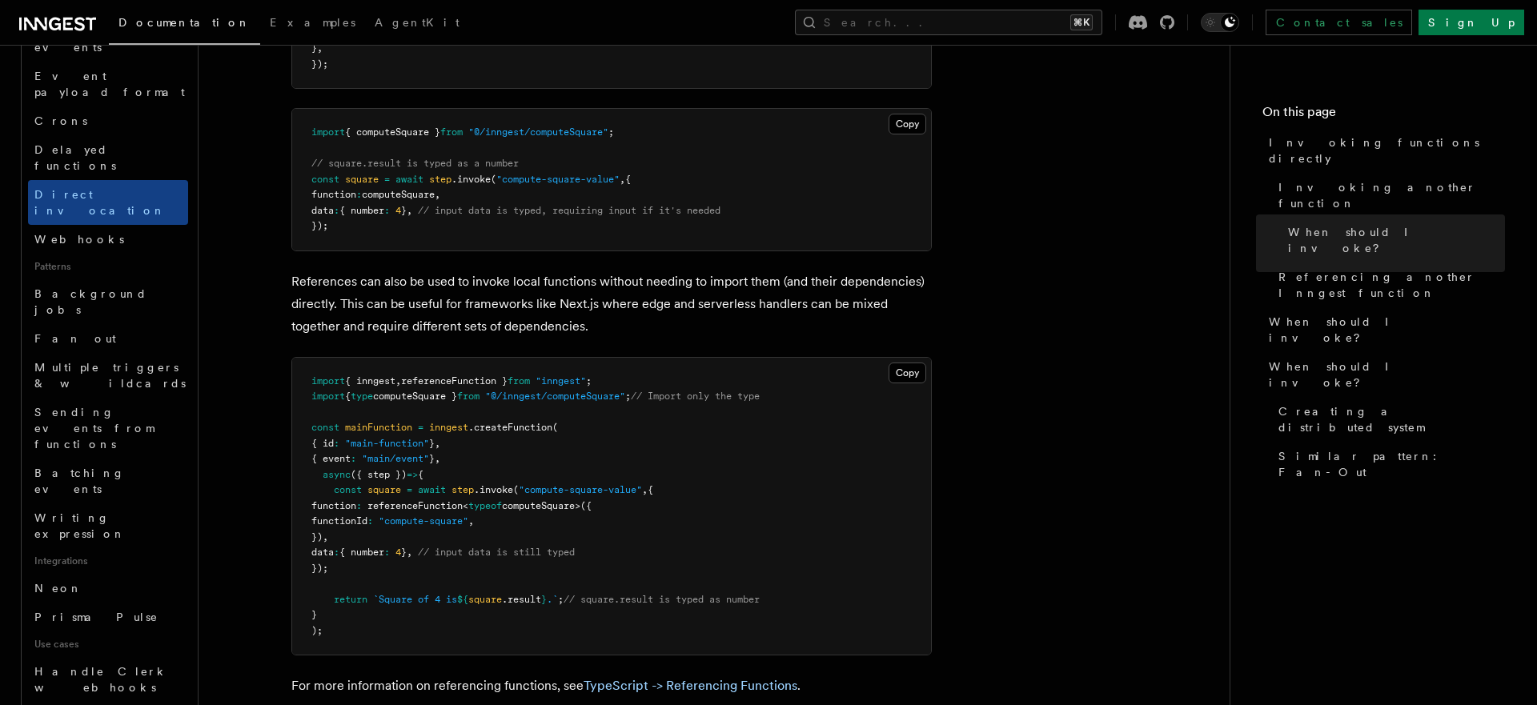
scroll to position [568, 0]
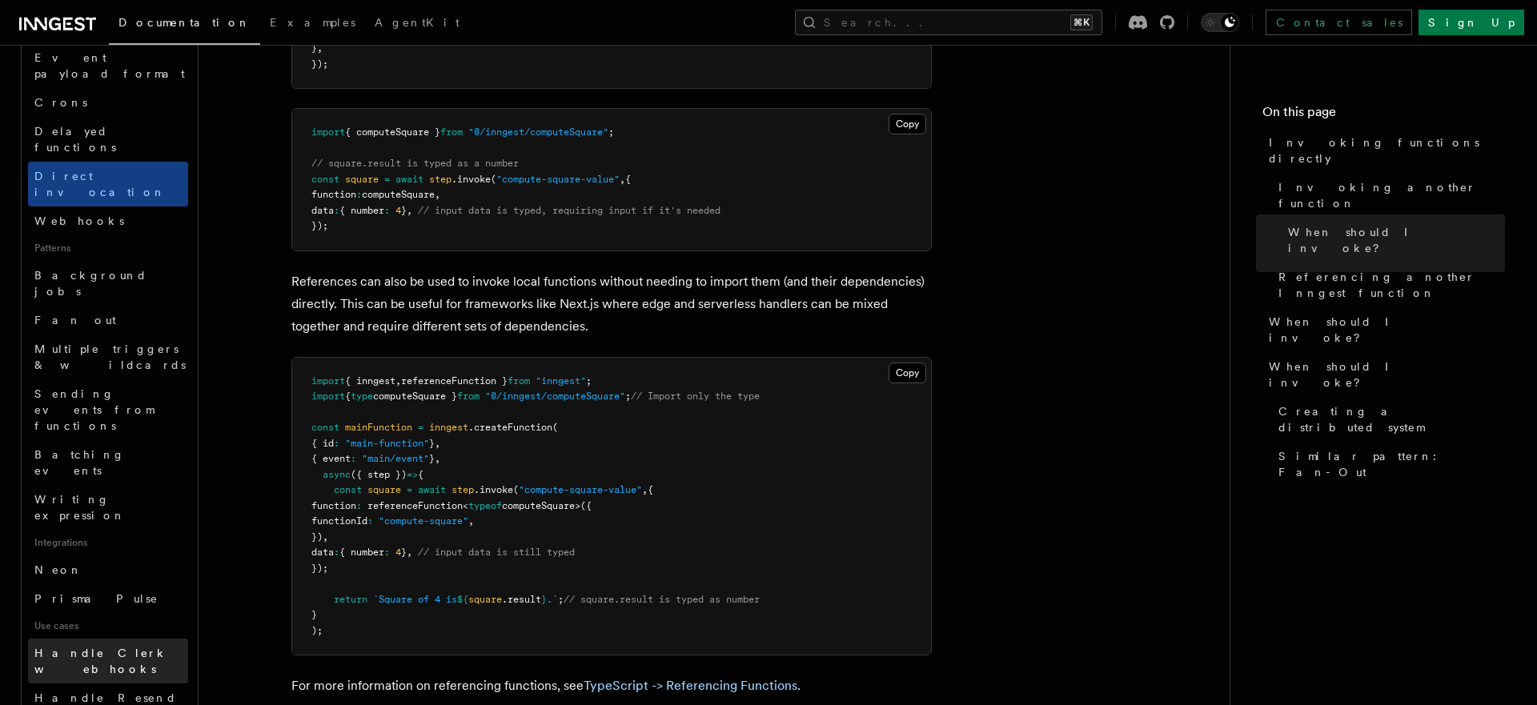
click at [119, 647] on span "Handle Clerk webhooks" at bounding box center [101, 661] width 134 height 29
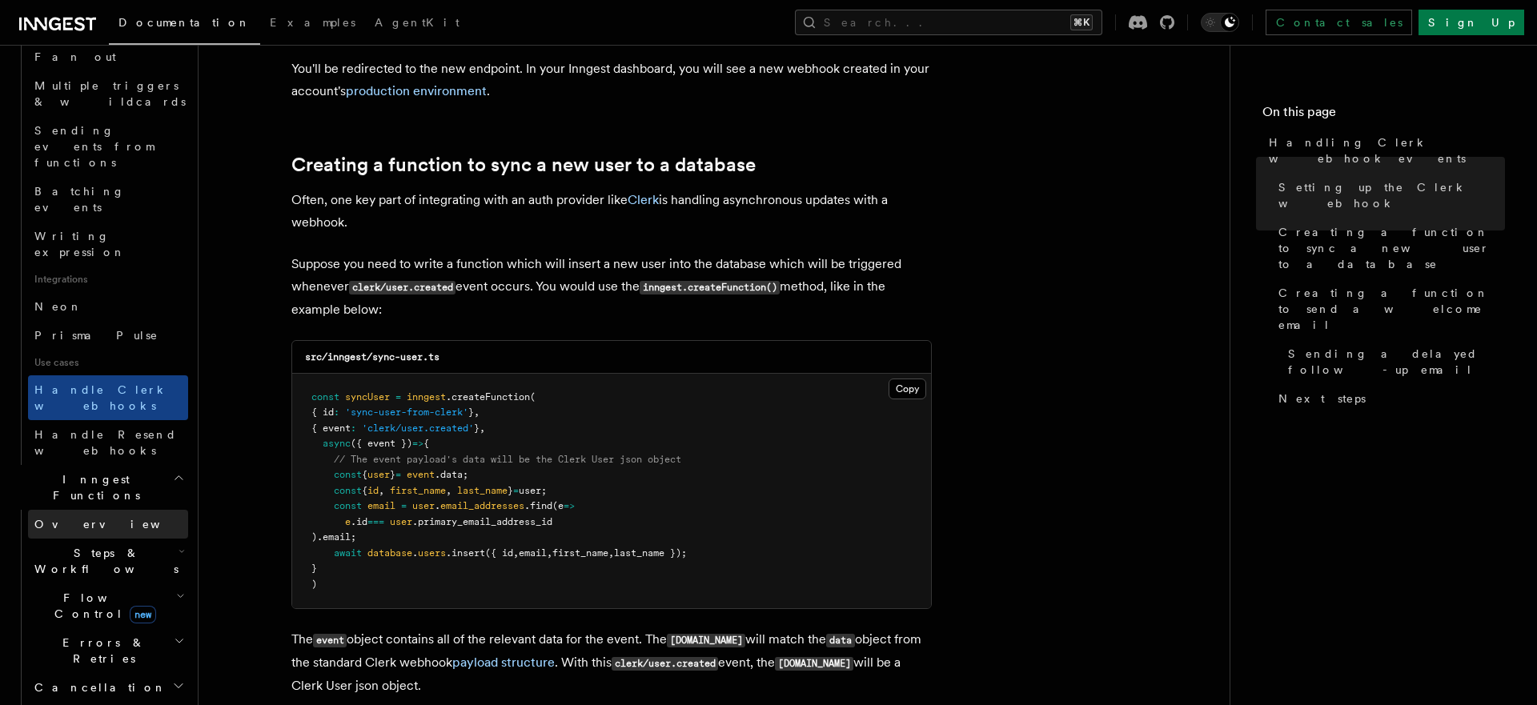
scroll to position [833, 0]
click at [135, 672] on h2 "Cancellation" at bounding box center [108, 686] width 160 height 29
click at [96, 704] on span "Overview" at bounding box center [132, 715] width 165 height 16
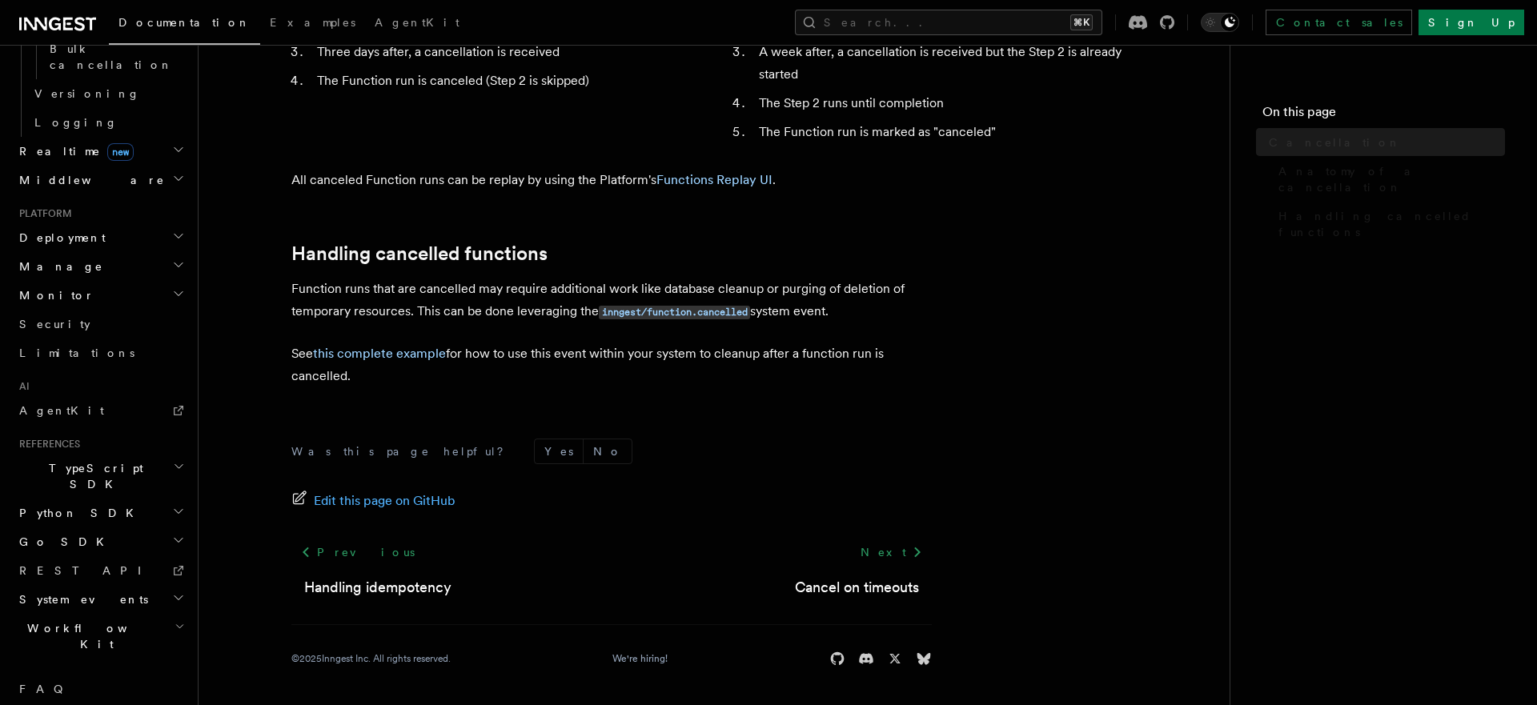
scroll to position [691, 0]
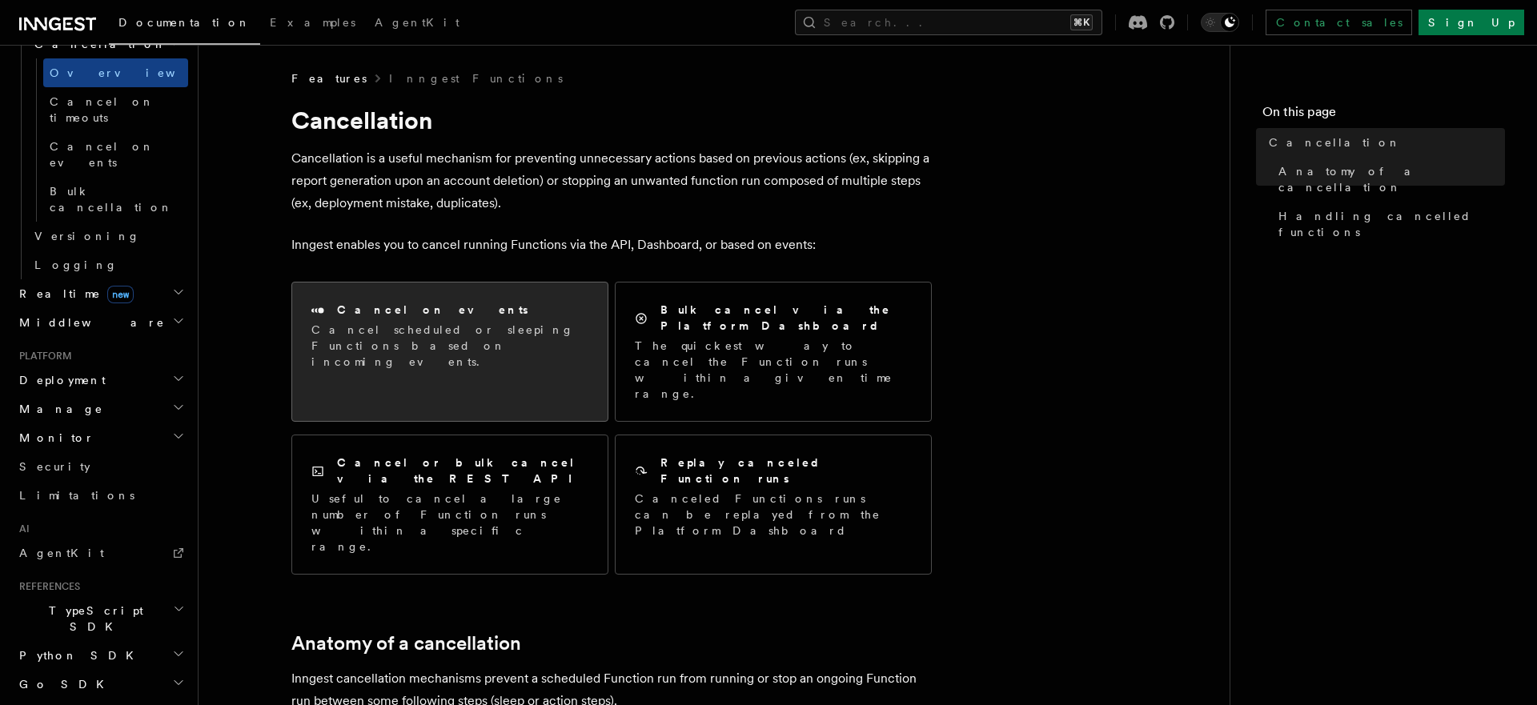
click at [409, 315] on h2 "Cancel on events" at bounding box center [432, 310] width 191 height 16
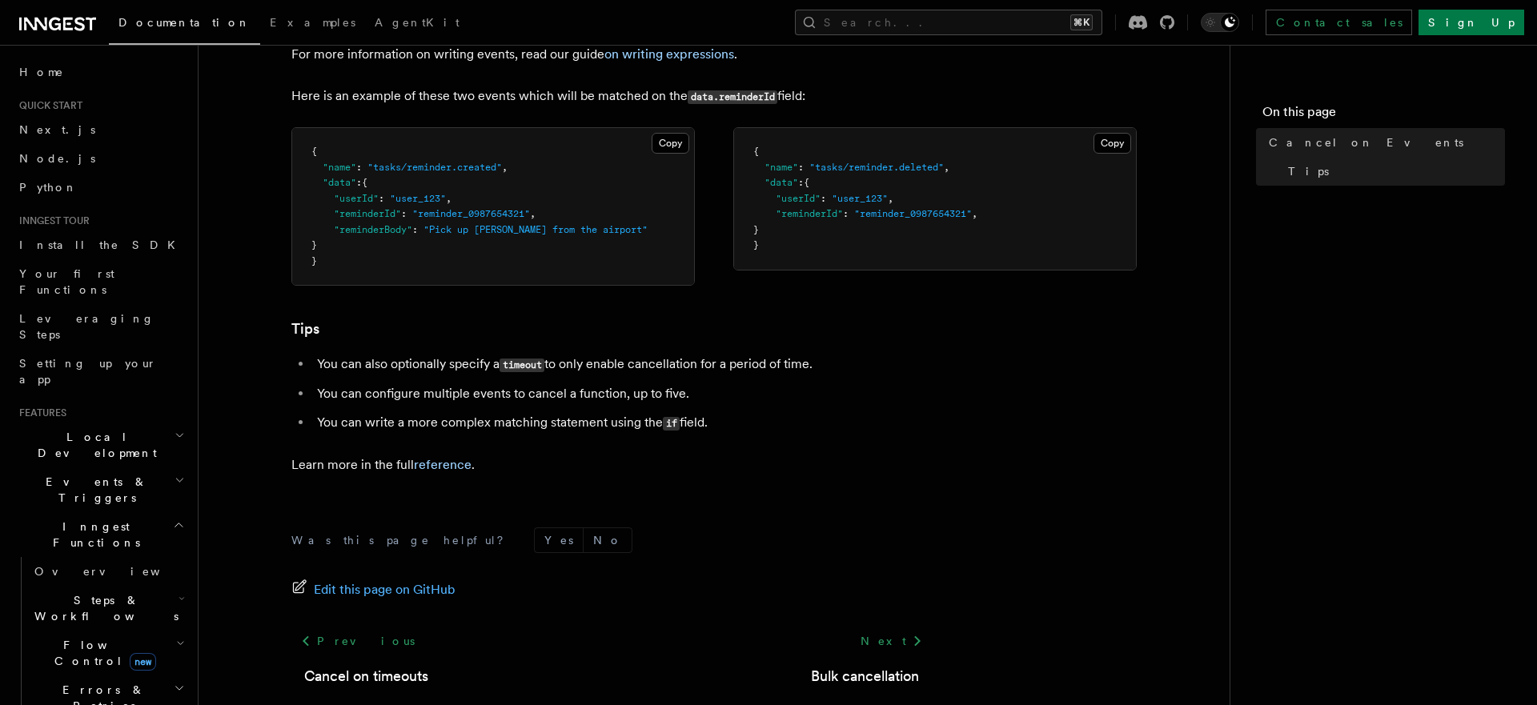
scroll to position [1032, 0]
click at [478, 356] on li "You can also optionally specify a timeout to only enable cancellation for a per…" at bounding box center [622, 362] width 620 height 23
click at [97, 637] on span "Flow Control new" at bounding box center [102, 653] width 148 height 32
